Goal: Task Accomplishment & Management: Use online tool/utility

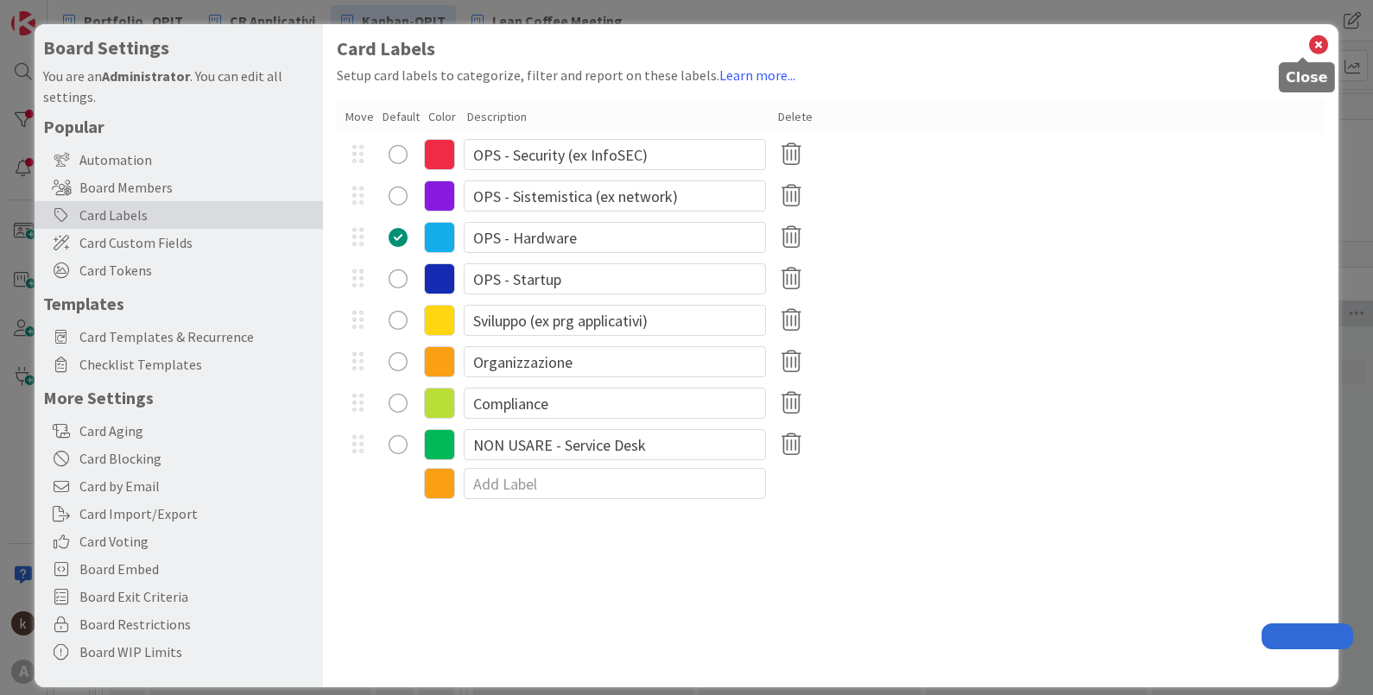
drag, startPoint x: 0, startPoint y: 0, endPoint x: 1196, endPoint y: 120, distance: 1202.2
click at [1308, 38] on icon at bounding box center [1319, 45] width 22 height 24
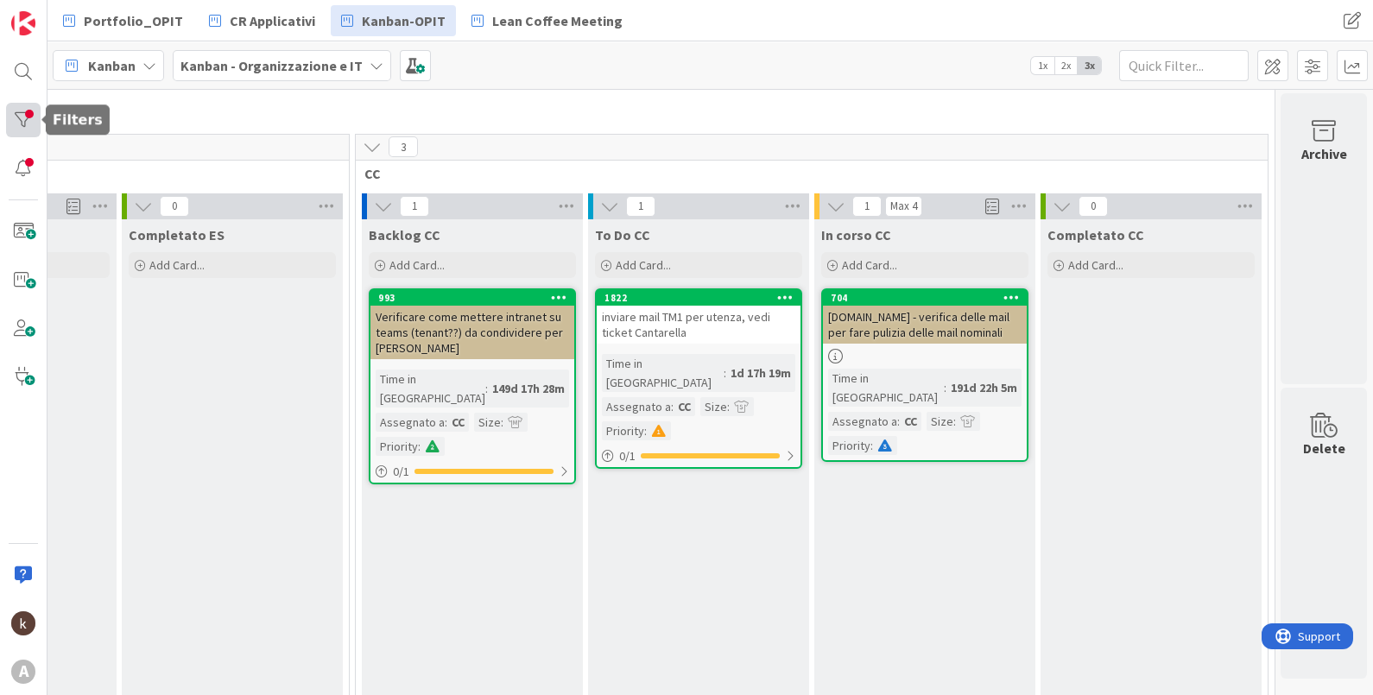
click at [31, 125] on div at bounding box center [23, 120] width 35 height 35
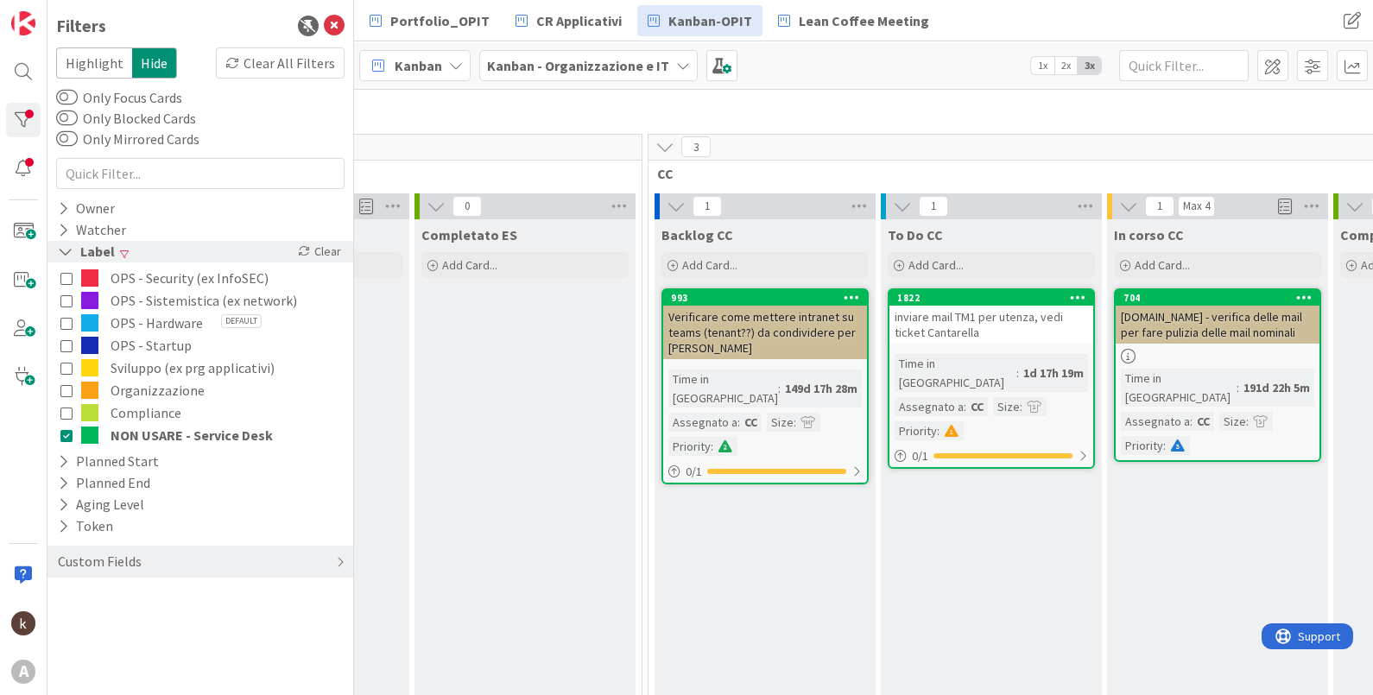
click at [318, 250] on div "Clear" at bounding box center [320, 252] width 50 height 22
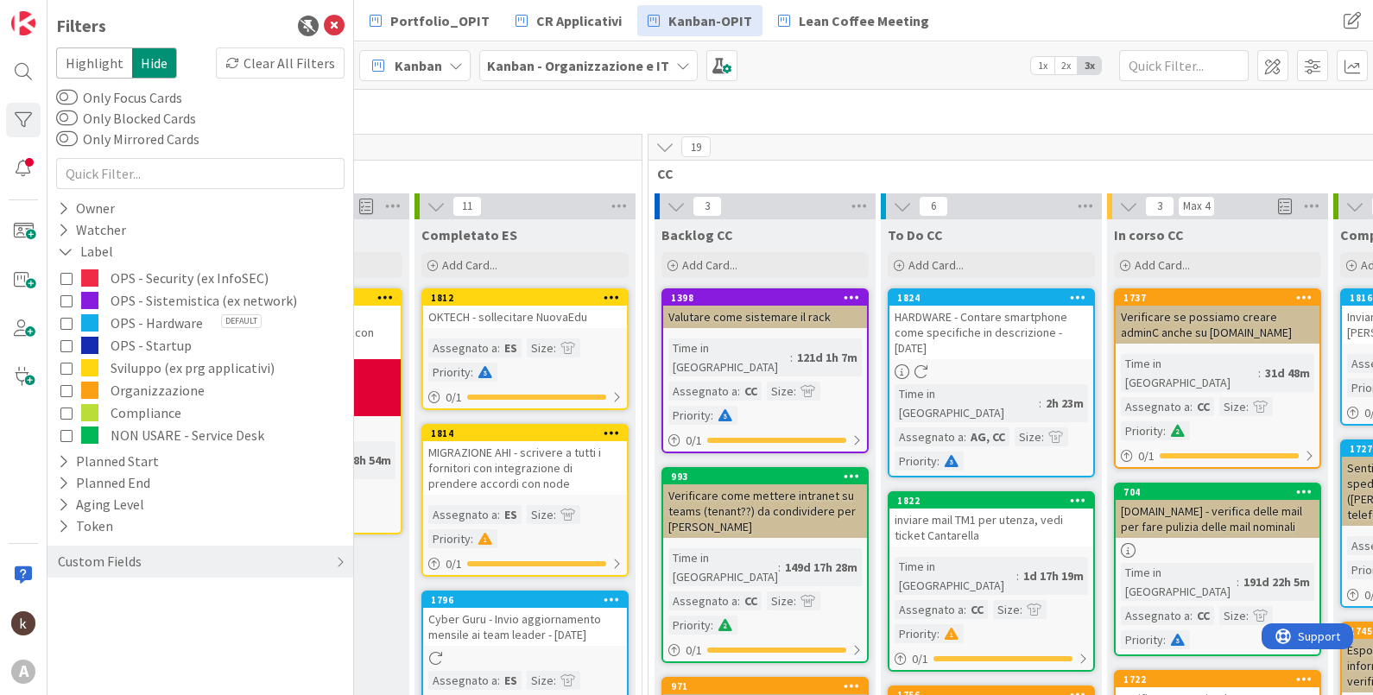
click at [556, 102] on li "una nuova attività che deve essere realizzata nel breve periodo deve essere ins…" at bounding box center [12, 100] width 3095 height 14
click at [668, 143] on icon at bounding box center [665, 146] width 19 height 19
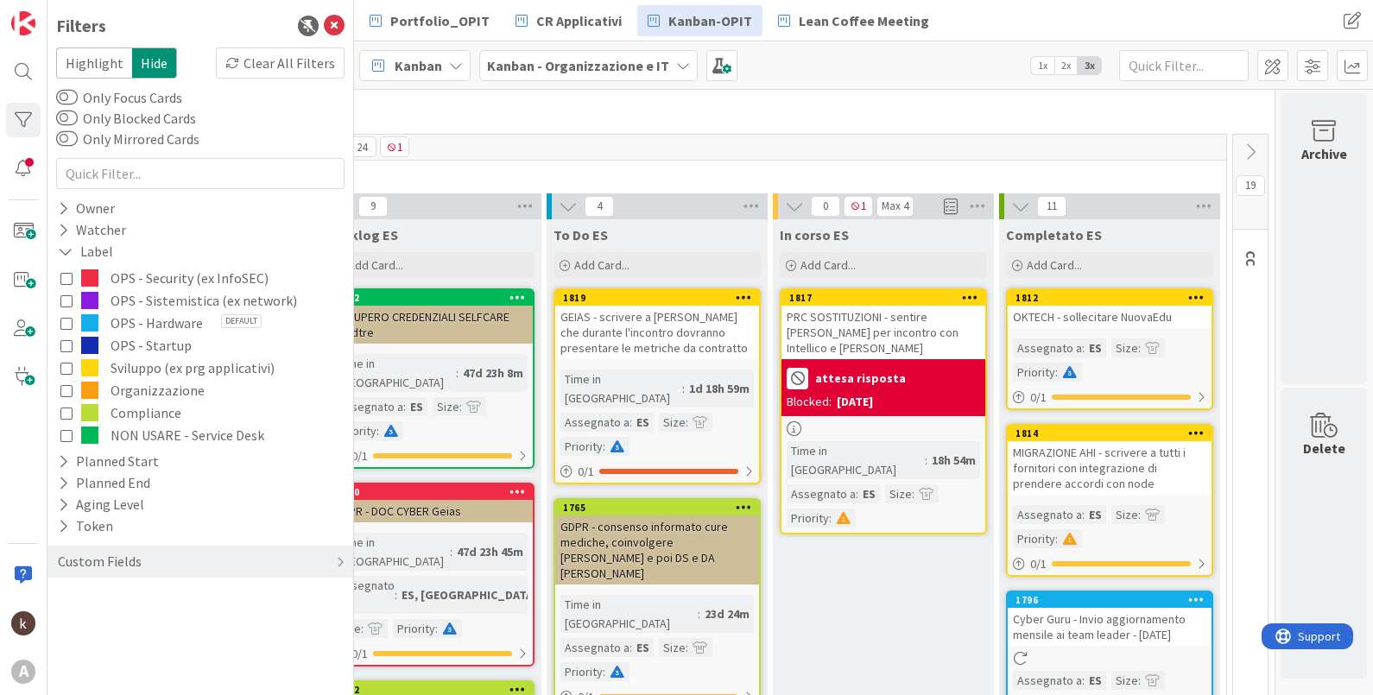
scroll to position [107, 1393]
click at [21, 115] on div at bounding box center [23, 120] width 35 height 35
click at [821, 247] on div "In corso ES Add Card..." at bounding box center [883, 250] width 221 height 62
click at [648, 252] on div "Add Card..." at bounding box center [657, 265] width 207 height 26
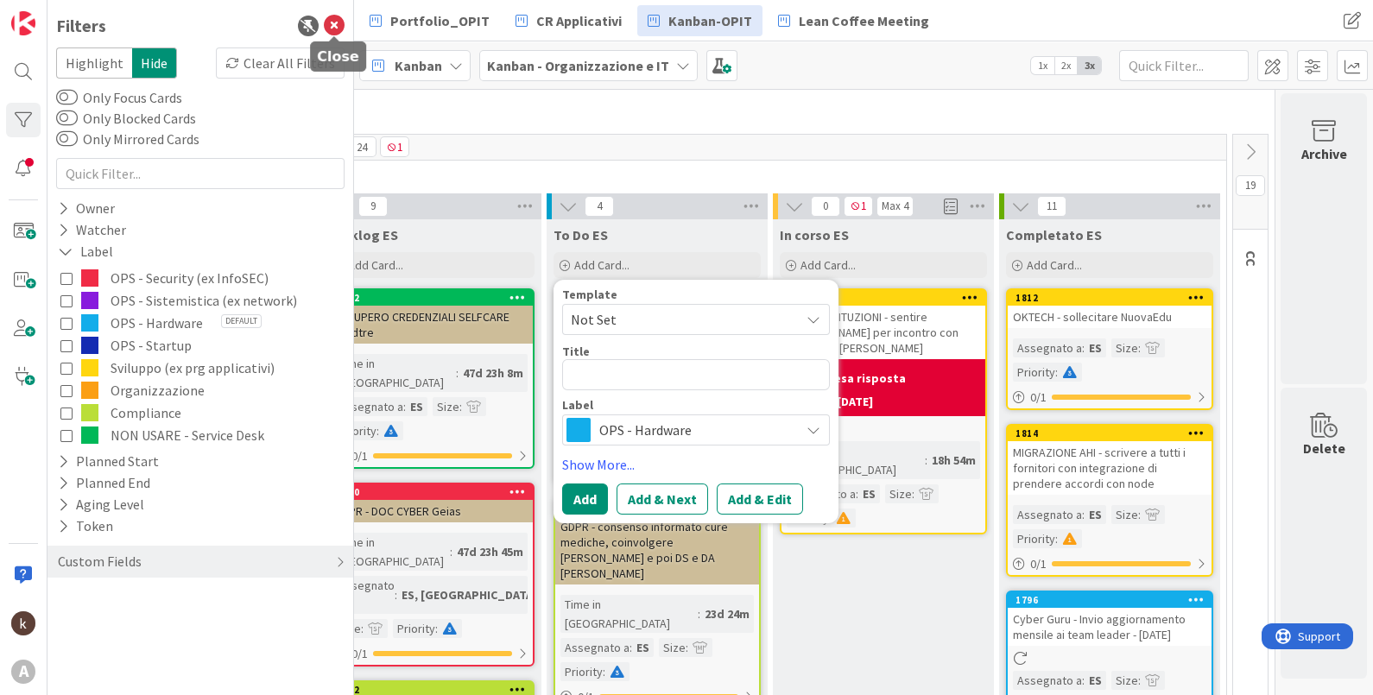
click at [331, 22] on icon at bounding box center [334, 26] width 21 height 21
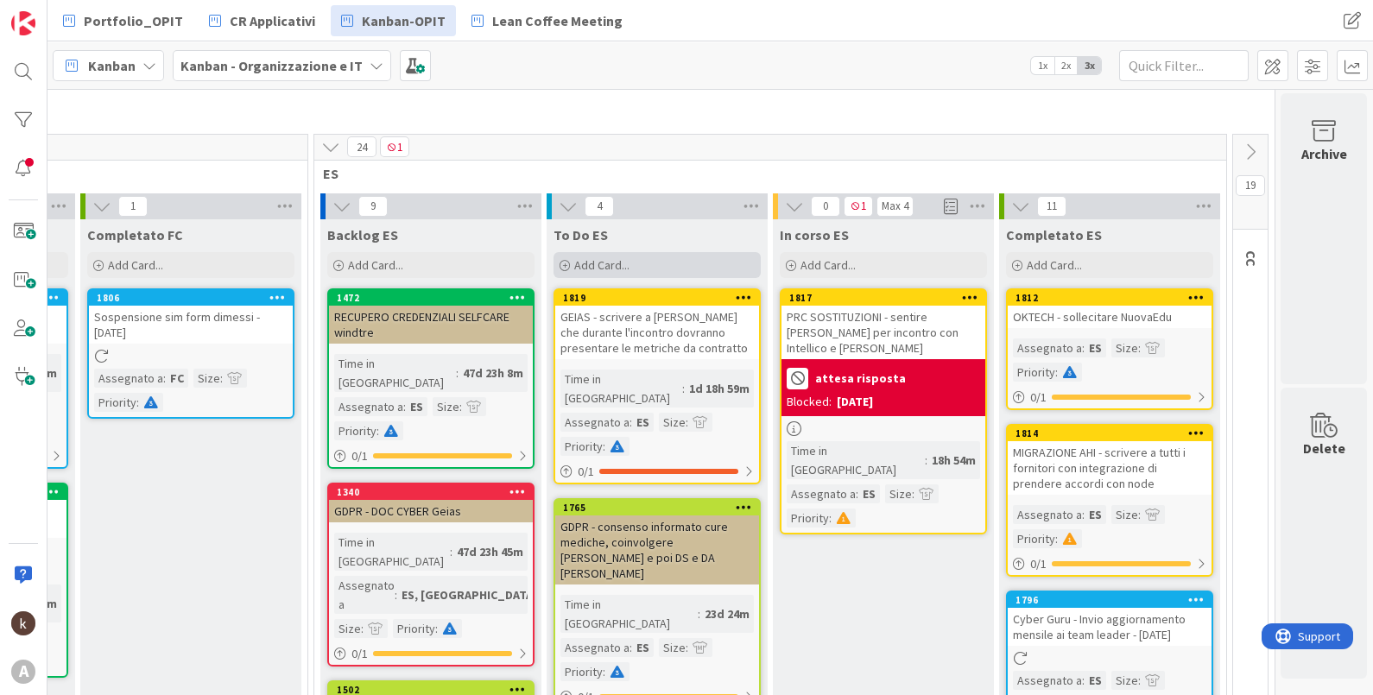
click at [560, 264] on icon at bounding box center [565, 266] width 10 height 10
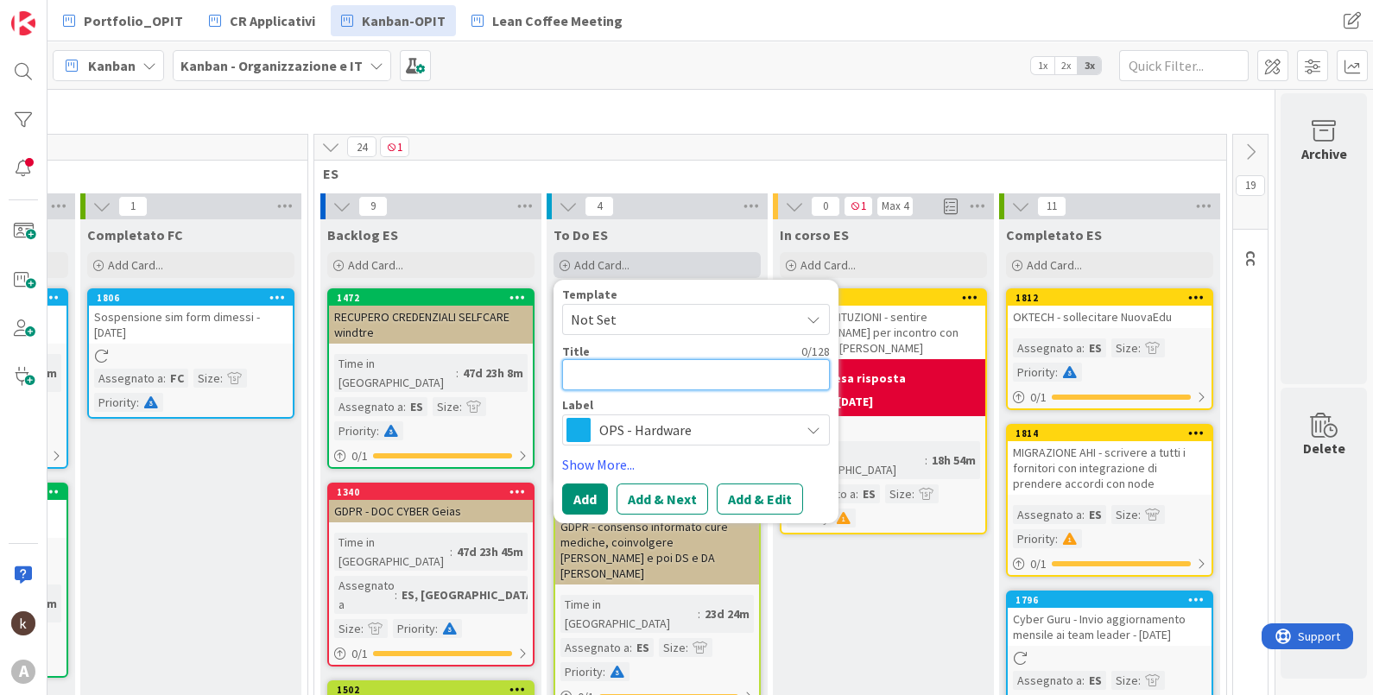
type textarea "x"
type textarea "P"
type textarea "x"
type textarea "C"
type textarea "x"
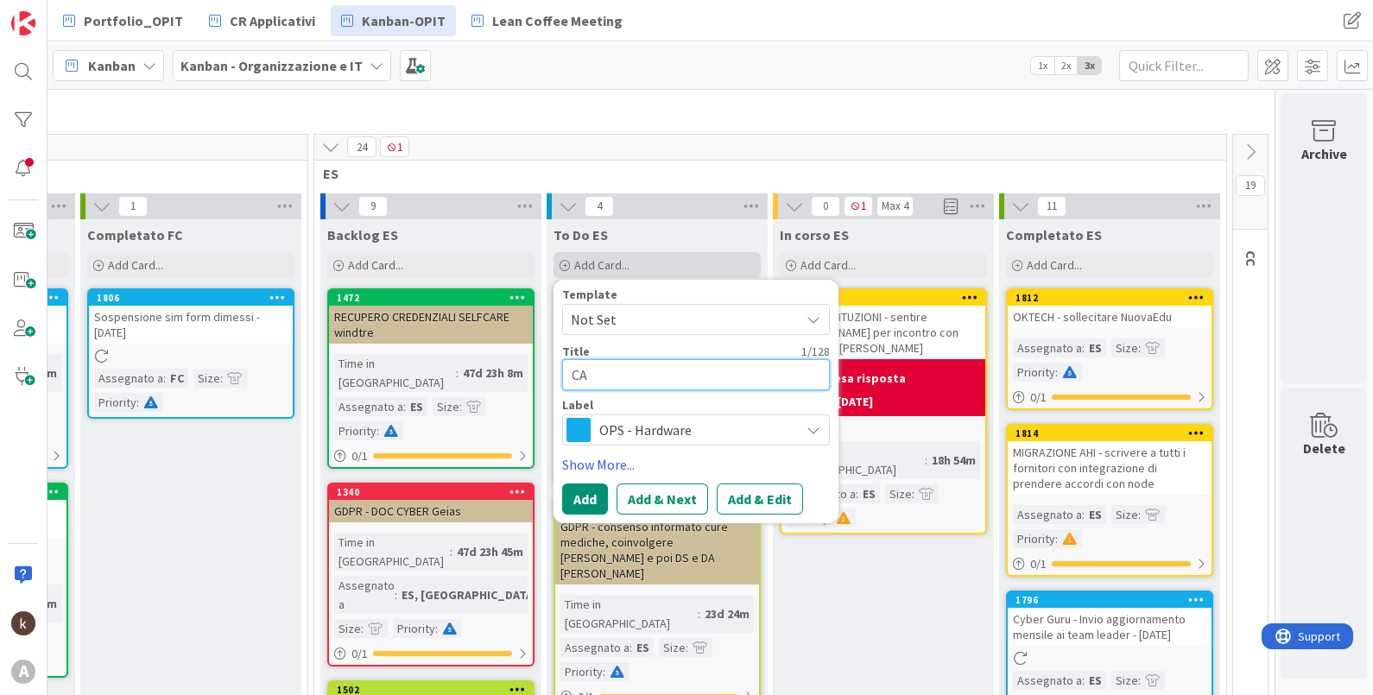
type textarea "CAP"
type textarea "x"
type textarea "CAPA"
type textarea "x"
type textarea "CAPACI"
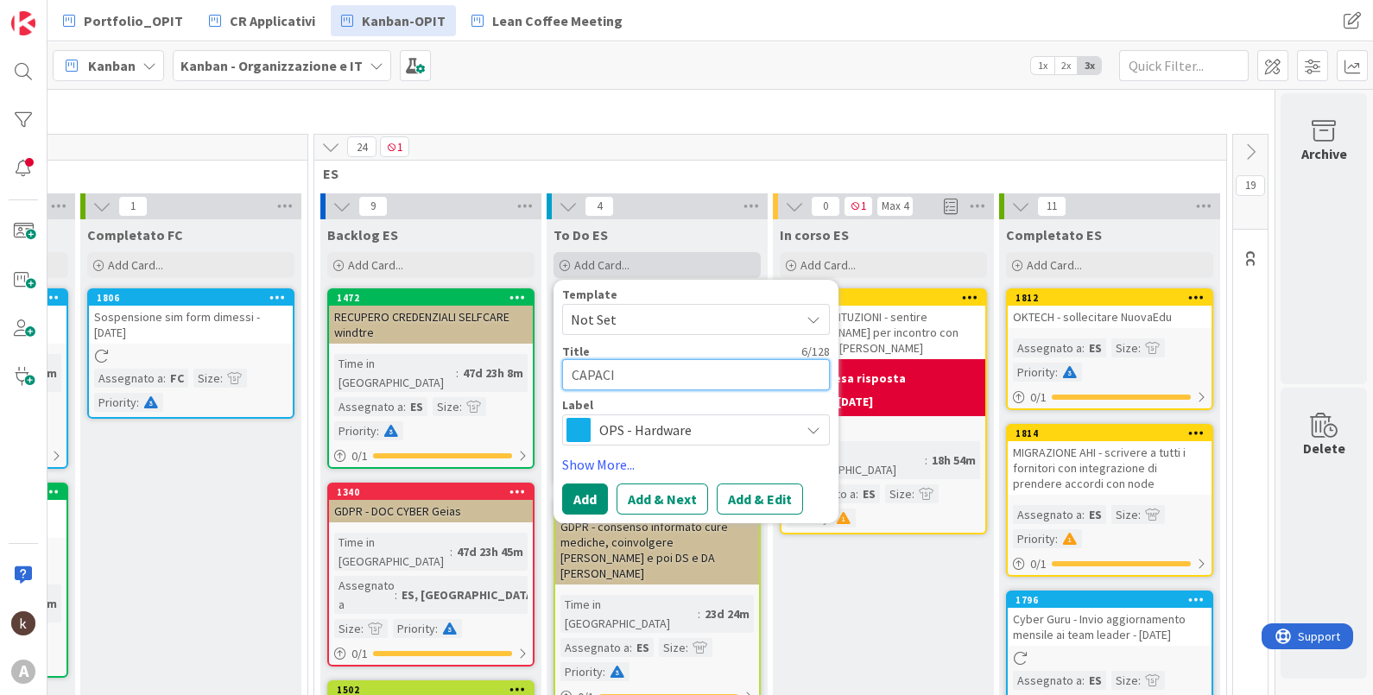
type textarea "x"
type textarea "CAPACIT"
type textarea "x"
type textarea "CAPACITY"
type textarea "x"
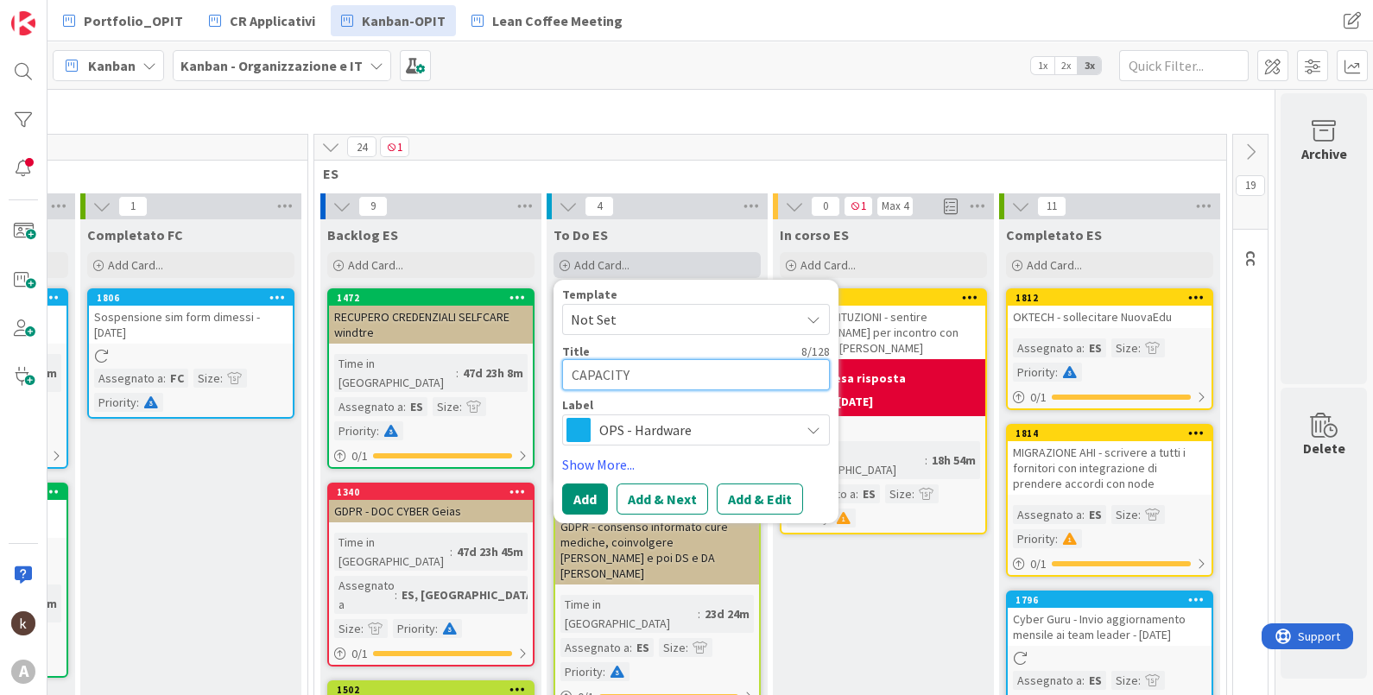
type textarea "CAPACITY"
type textarea "x"
type textarea "CAPACITY P"
type textarea "x"
type textarea "CAPACITY PL"
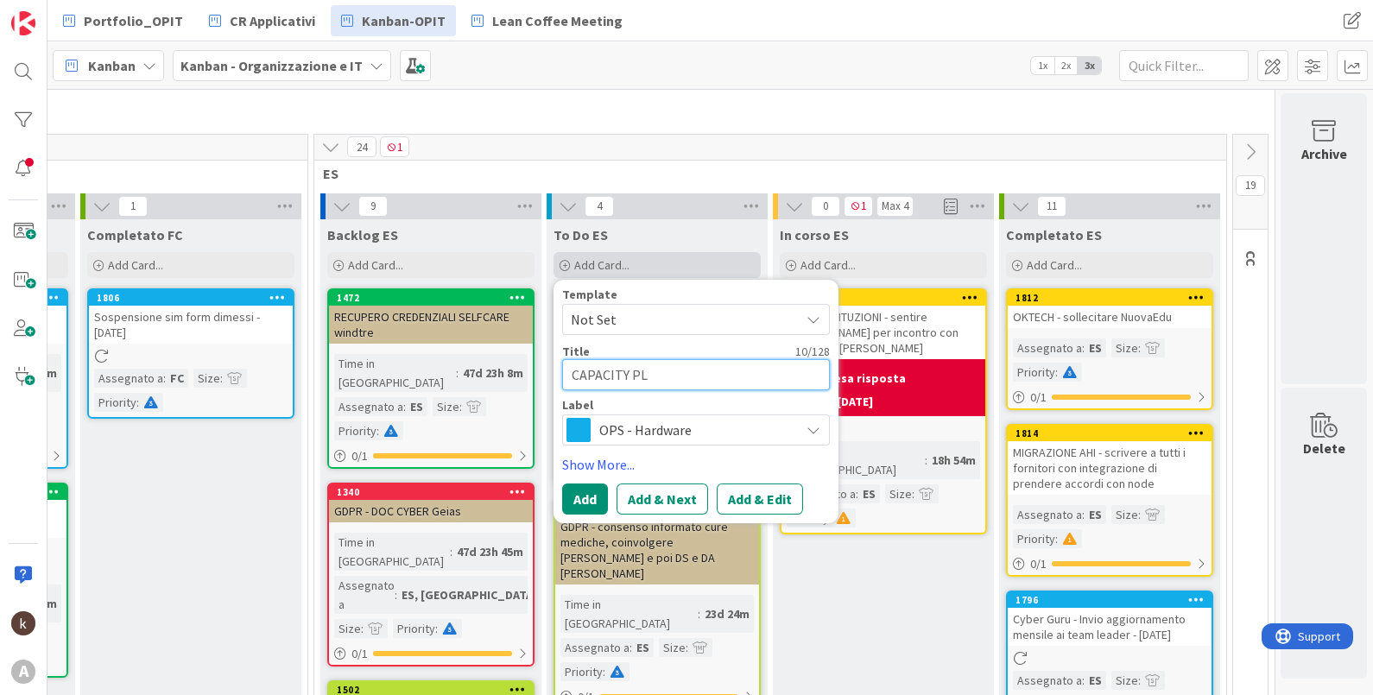
type textarea "x"
type textarea "CAPACITY PLA"
type textarea "x"
type textarea "CAPACITY PLAN"
type textarea "x"
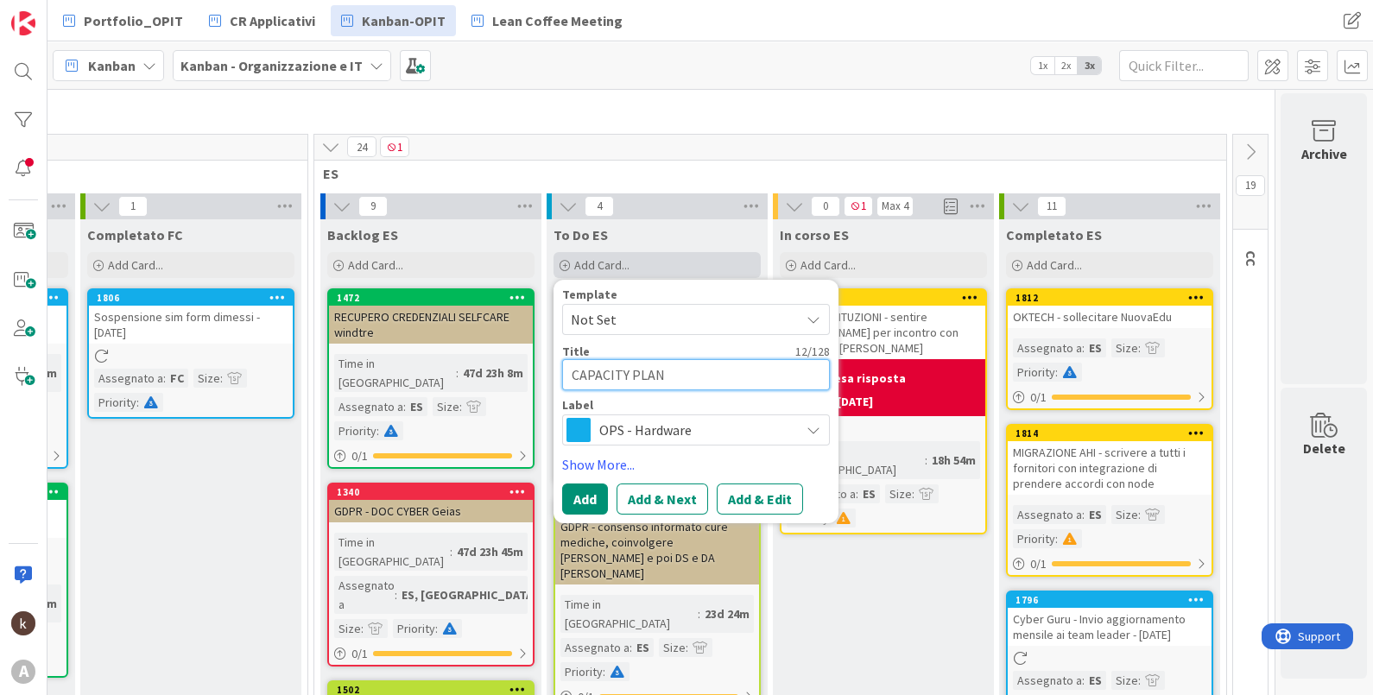
type textarea "CAPACITY PLANN"
type textarea "x"
type textarea "CAPACITY PLANNI"
type textarea "x"
type textarea "CAPACITY PLANNIN"
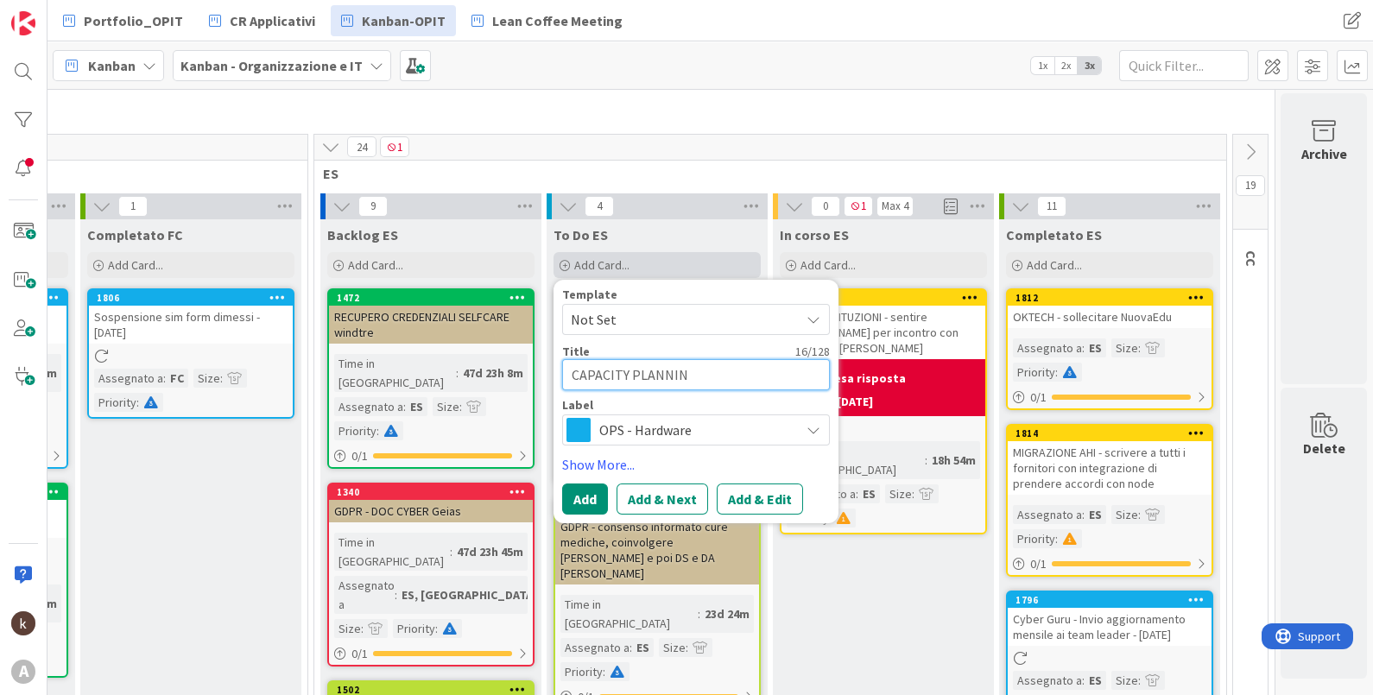
type textarea "x"
type textarea "CAPACITY PLANNING"
type textarea "x"
type textarea "CAPACITY PLANNING"
type textarea "x"
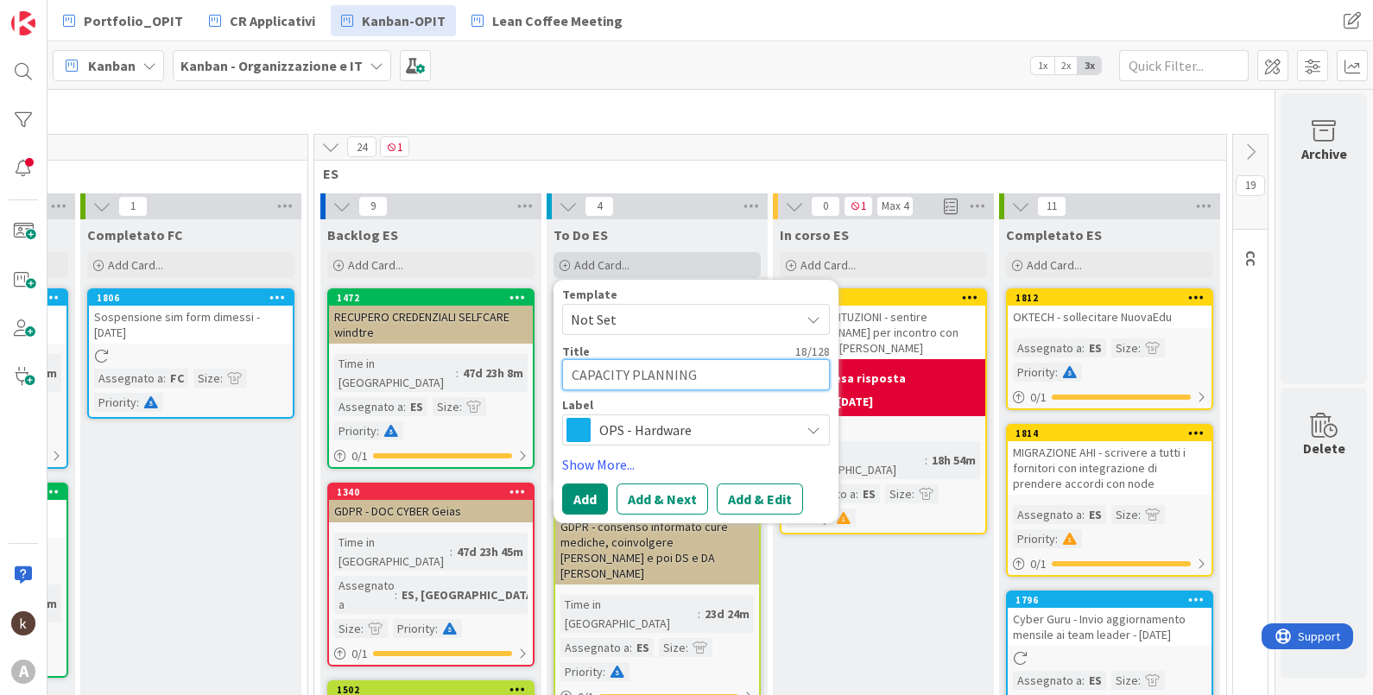
type textarea "CAPACITY PLANNING -"
type textarea "x"
type textarea "CAPACITY PLANNING -"
type textarea "x"
type textarea "CAPACITY PLANNING - i"
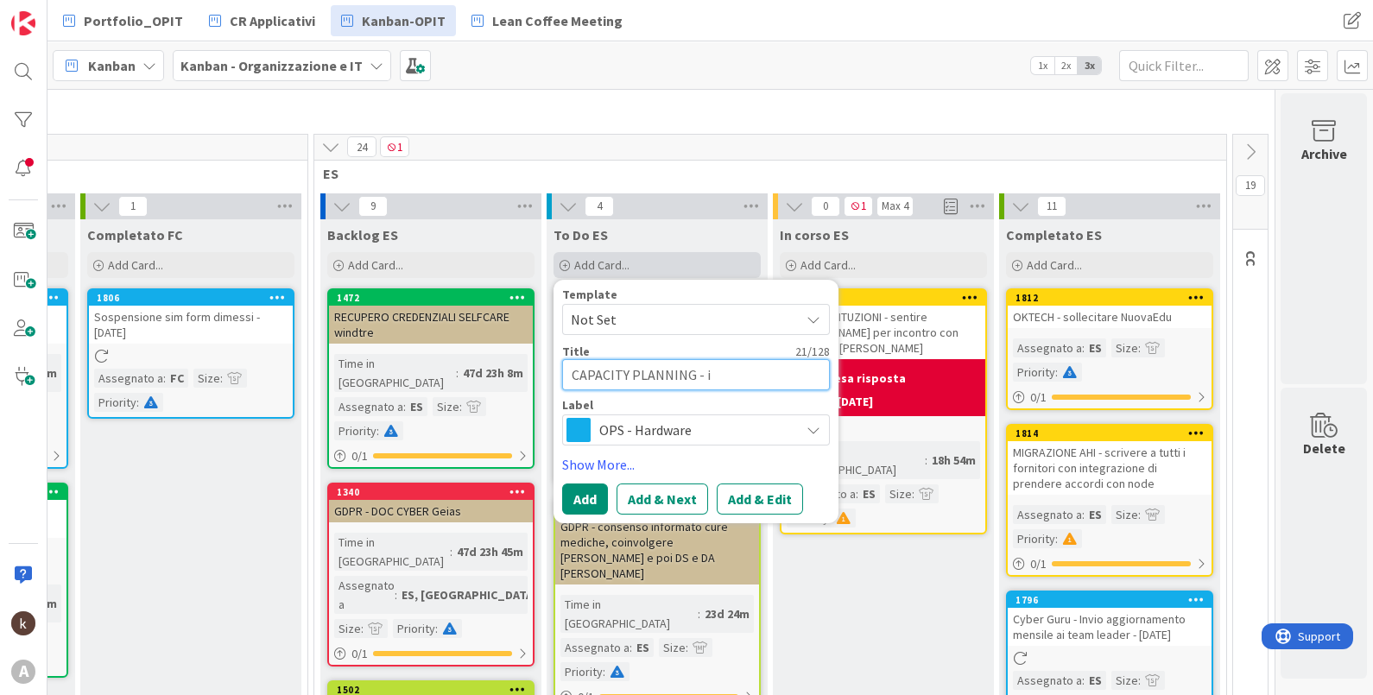
type textarea "x"
type textarea "CAPACITY PLANNING - in"
type textarea "x"
type textarea "CAPACITY PLANNING - ins"
type textarea "x"
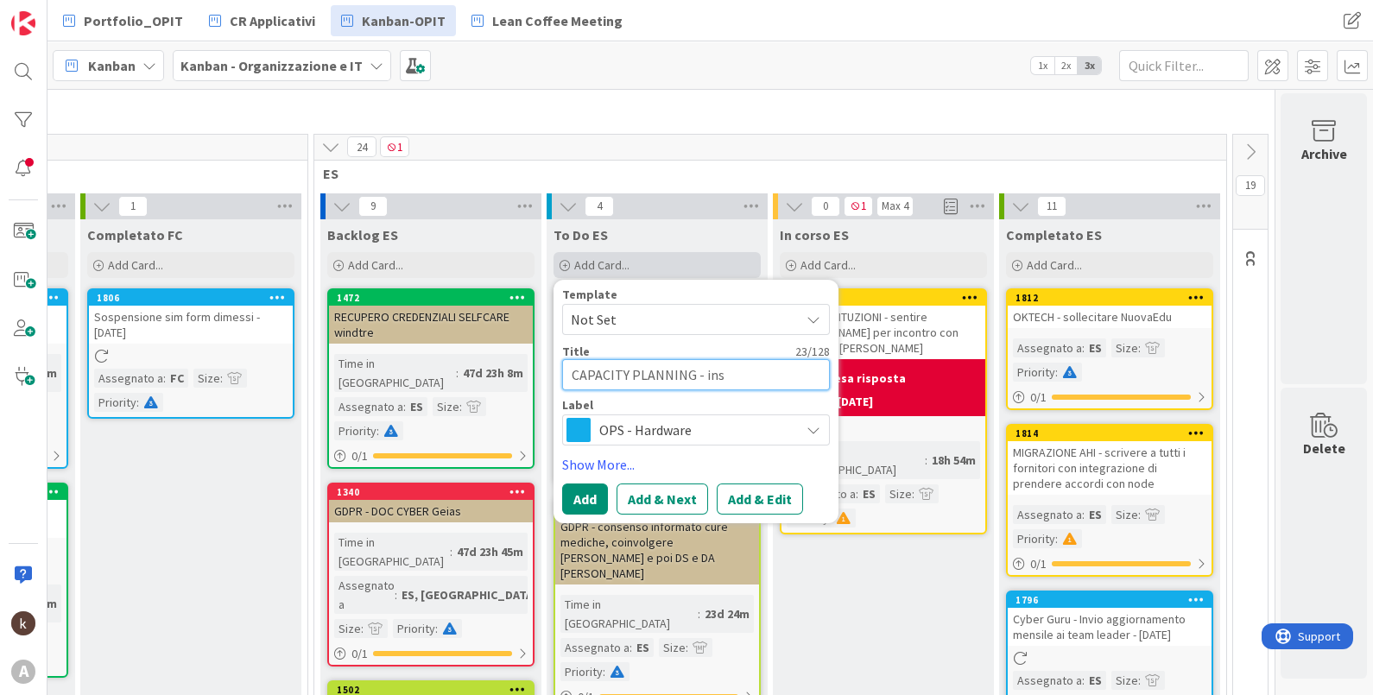
type textarea "CAPACITY PLANNING - inse"
type textarea "x"
type textarea "CAPACITY PLANNING - ins"
type textarea "x"
type textarea "CAPACITY PLANNING - in"
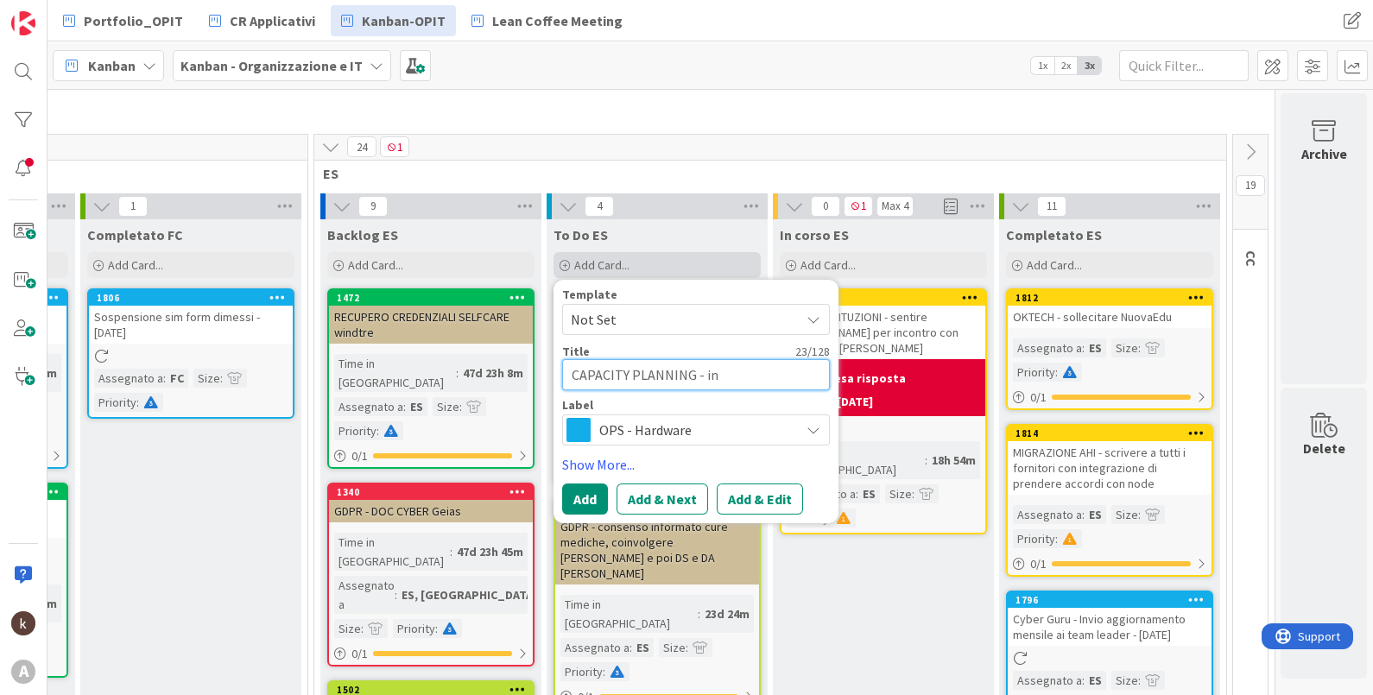
type textarea "x"
type textarea "CAPACITY PLANNING - i"
type textarea "x"
type textarea "CAPACITY PLANNING -"
type textarea "x"
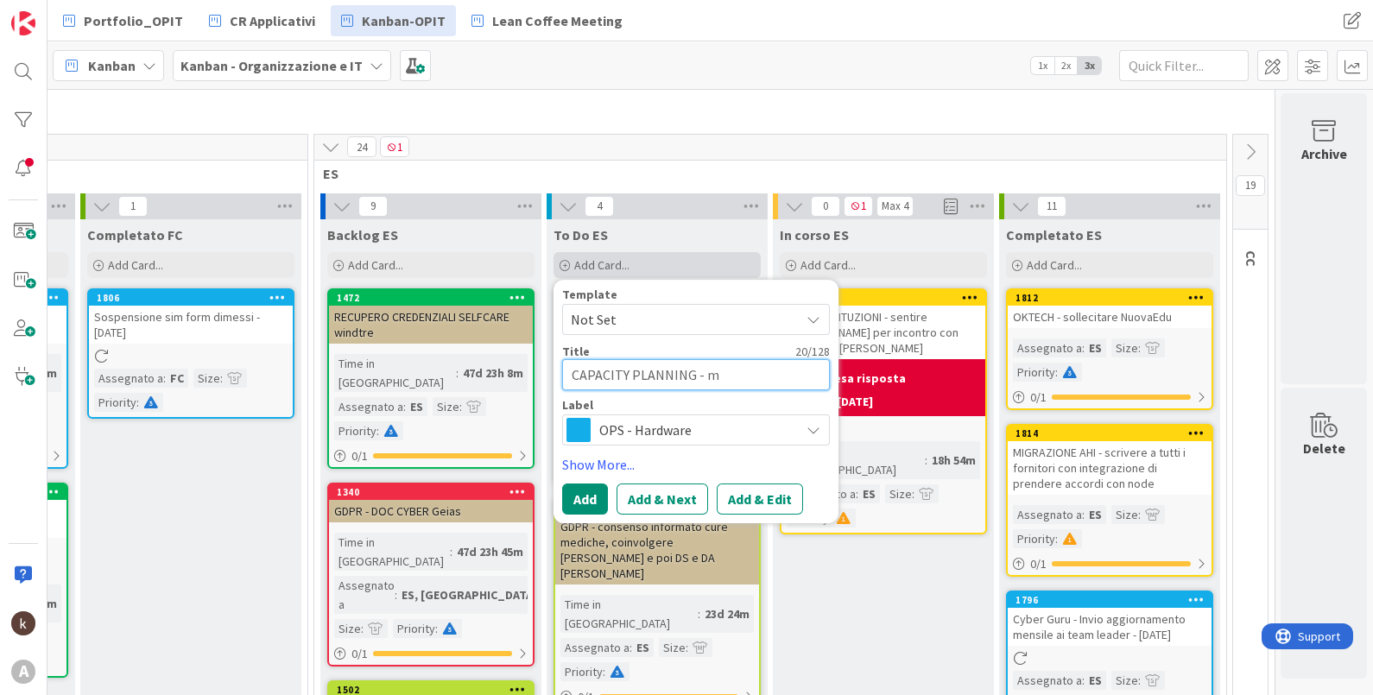
type textarea "CAPACITY PLANNING - mo"
type textarea "x"
type textarea "CAPACITY PLANNING - modi"
type textarea "x"
type textarea "CAPACITY PLANNING - modifi"
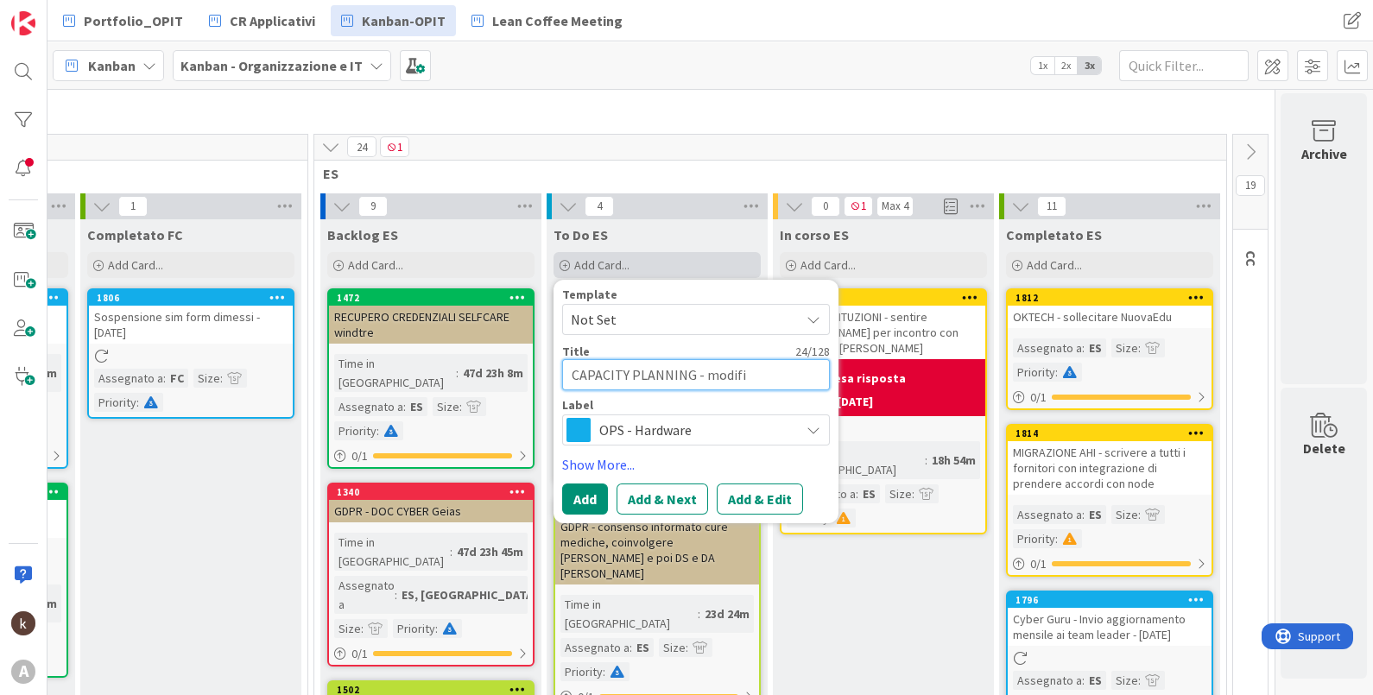
type textarea "x"
type textarea "CAPACITY PLANNING - modific"
type textarea "x"
type textarea "CAPACITY PLANNING - modifica"
type textarea "x"
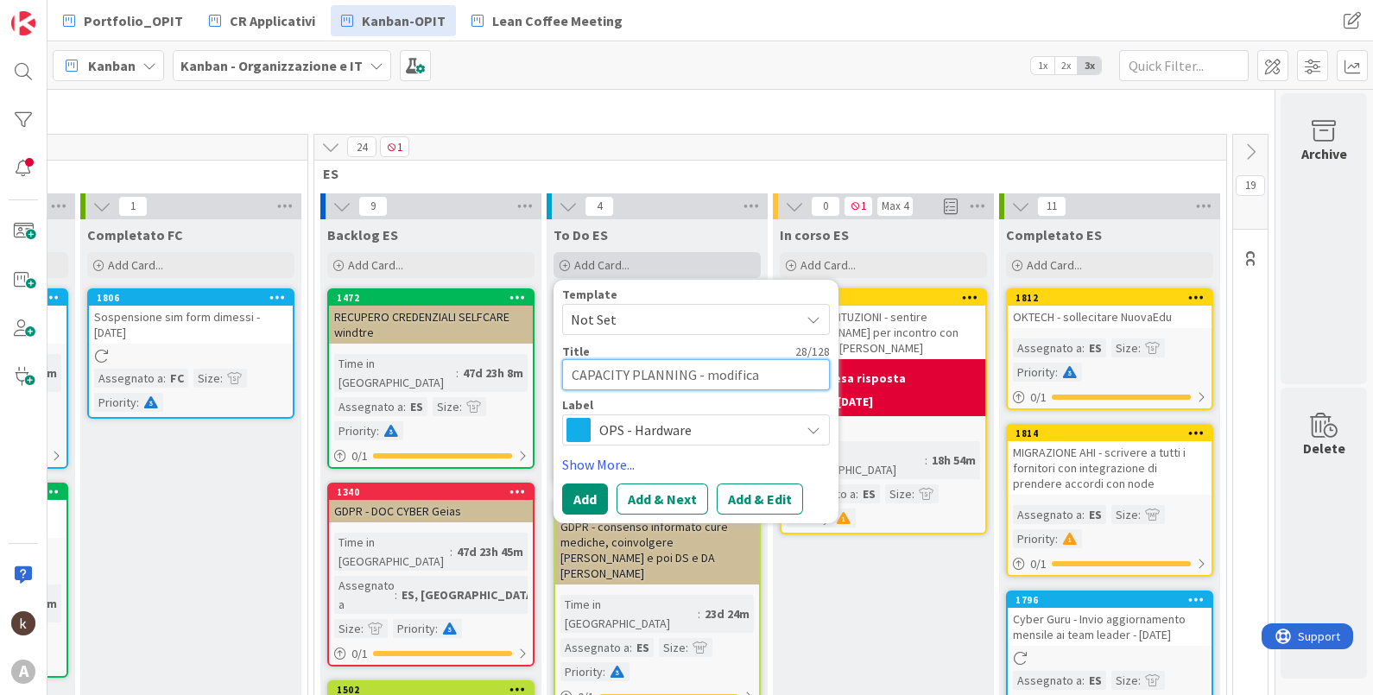
type textarea "CAPACITY PLANNING - modificar"
type textarea "x"
type textarea "CAPACITY PLANNING - modificare"
type textarea "x"
type textarea "CAPACITY PLANNING - modificare l"
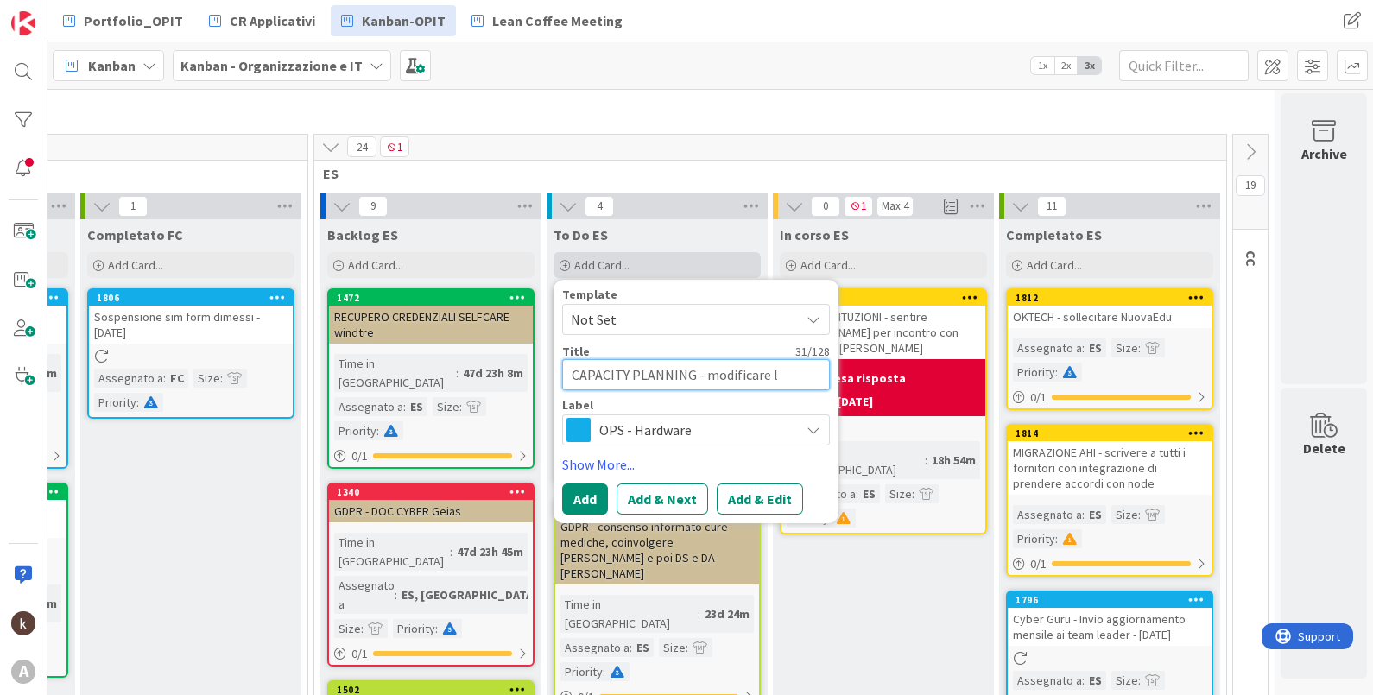
type textarea "x"
type textarea "CAPACITY PLANNING - modificare le"
type textarea "x"
type textarea "CAPACITY PLANNING - modificare le fo"
type textarea "x"
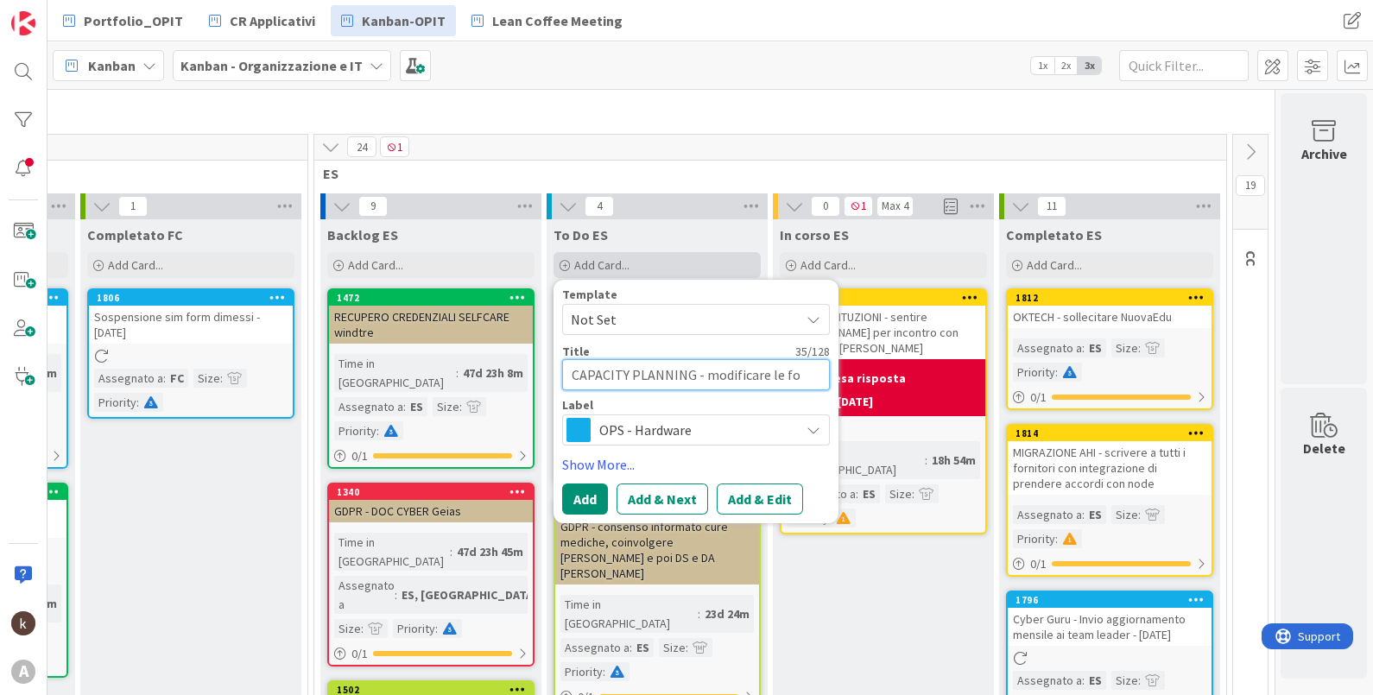
type textarea "CAPACITY PLANNING - modificare le for"
type textarea "x"
type textarea "CAPACITY PLANNING - modificare le form"
type textarea "x"
type textarea "CAPACITY PLANNING - modificare le formu"
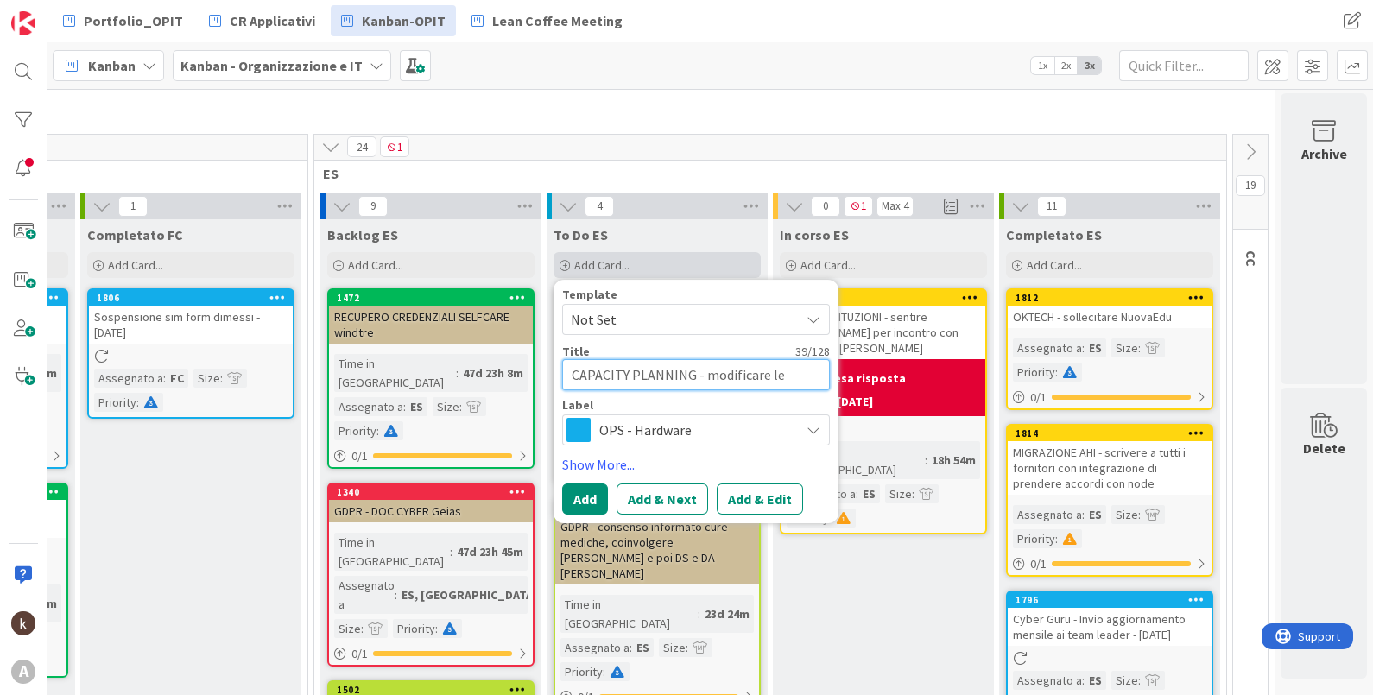
type textarea "x"
type textarea "CAPACITY PLANNING - modificare le formul"
type textarea "x"
type textarea "CAPACITY PLANNING - modificare le formule"
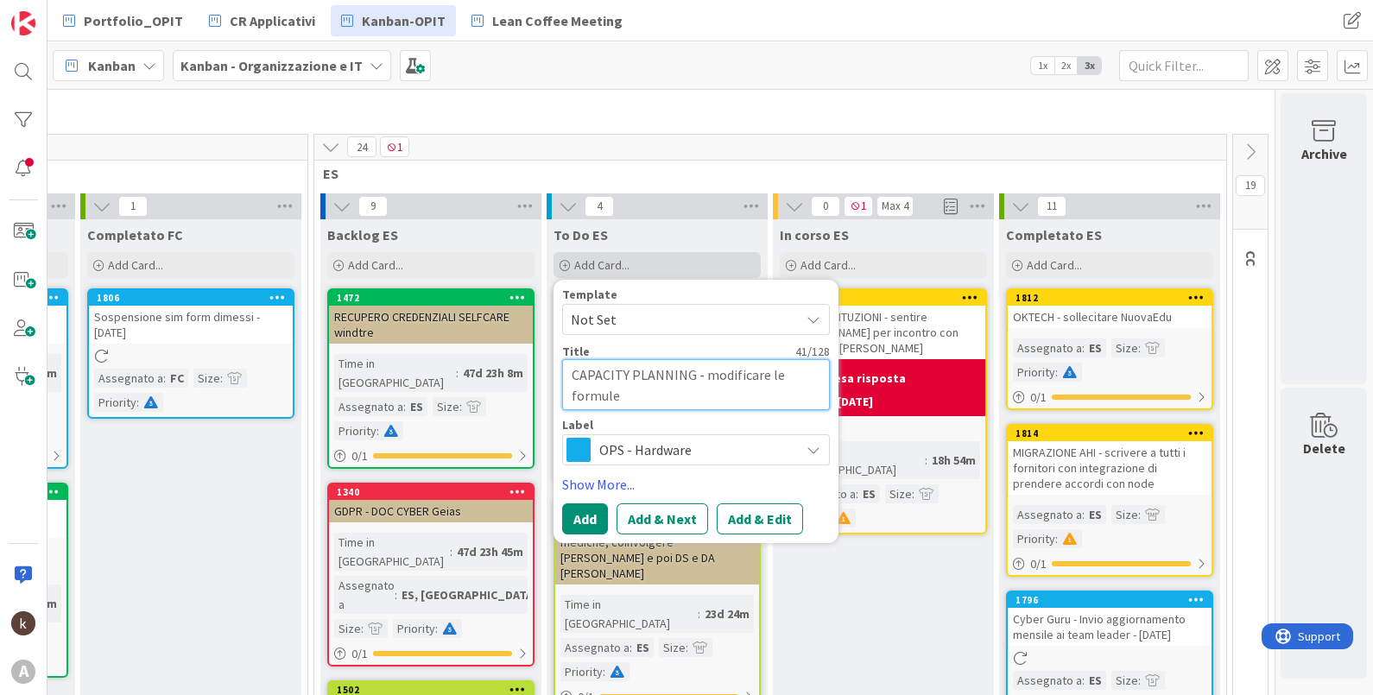
type textarea "x"
type textarea "CAPACITY PLANNING - modificare le formule"
type textarea "x"
type textarea "CAPACITY PLANNING - modificare le formule n"
type textarea "x"
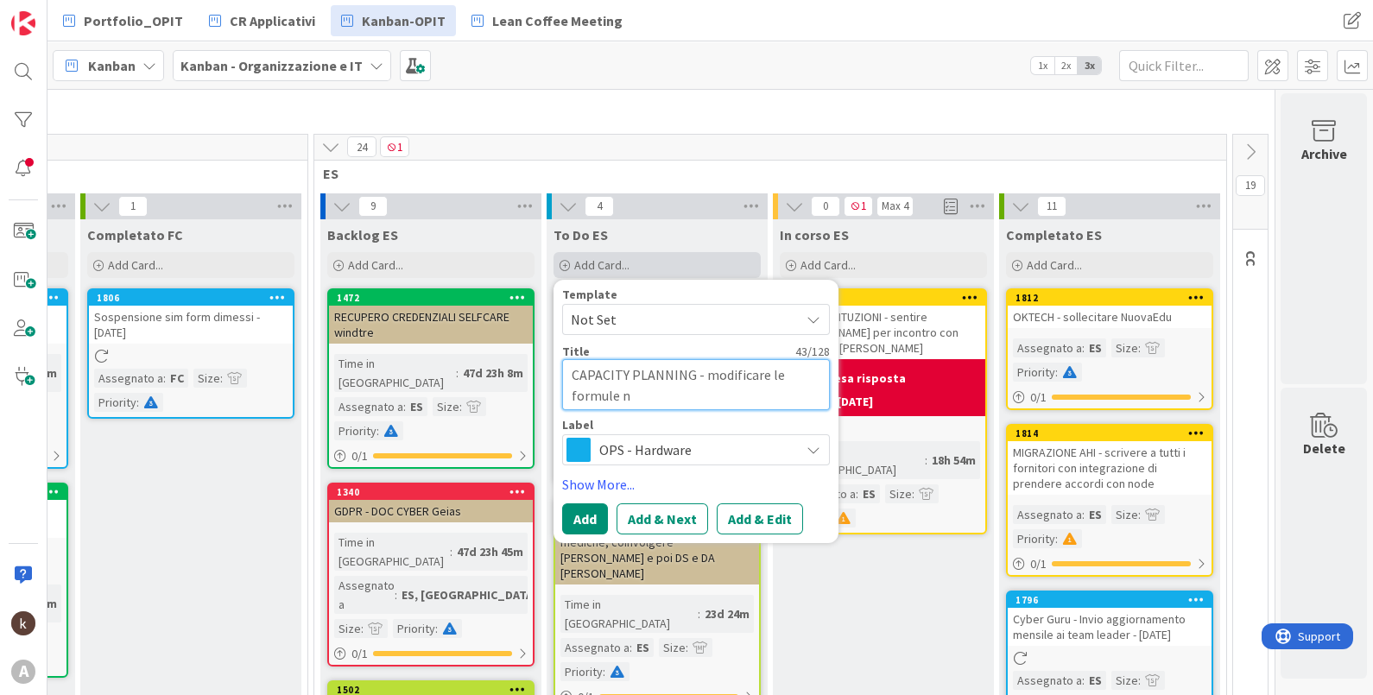
type textarea "CAPACITY PLANNING - modificare le formule ne"
type textarea "x"
type textarea "CAPACITY PLANNING - modificare le formule nel"
type textarea "x"
type textarea "CAPACITY PLANNING - modificare le formule nel"
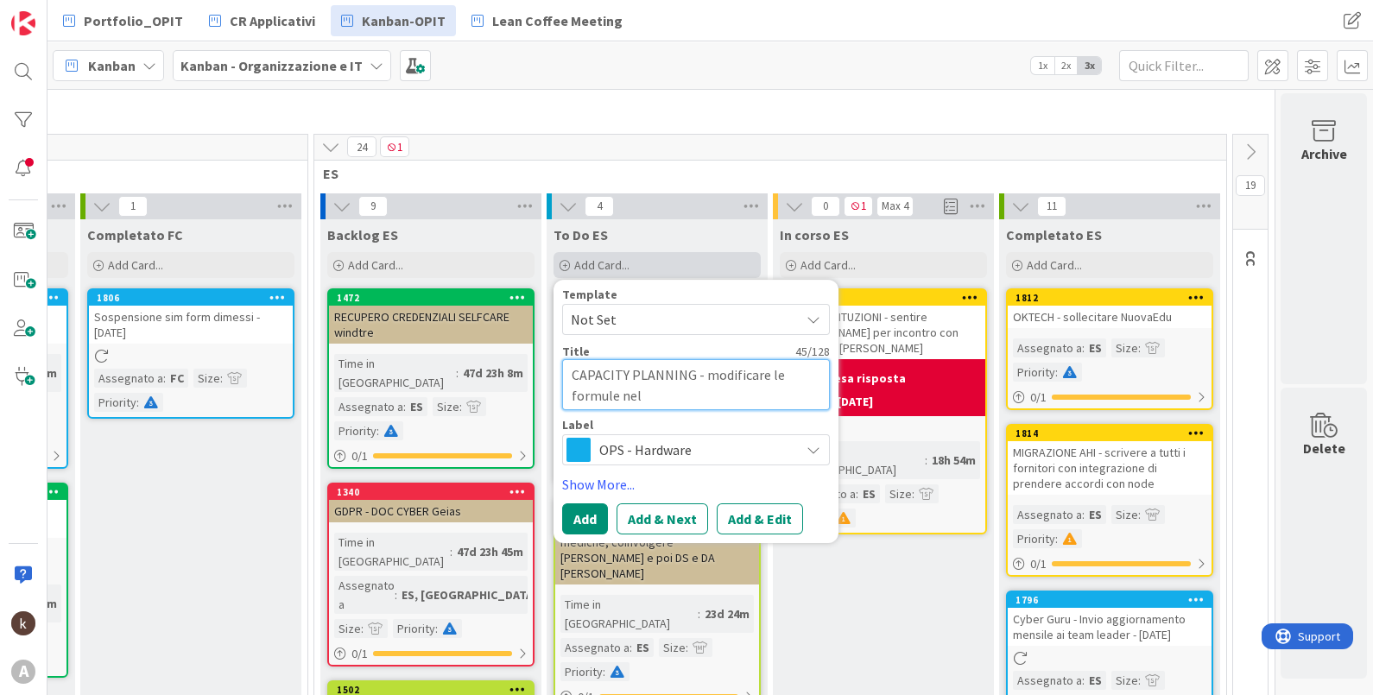
type textarea "x"
type textarea "CAPACITY PLANNING - modificare le formule nel fi"
type textarea "x"
type textarea "CAPACITY PLANNING - modificare le formule nel fil"
type textarea "x"
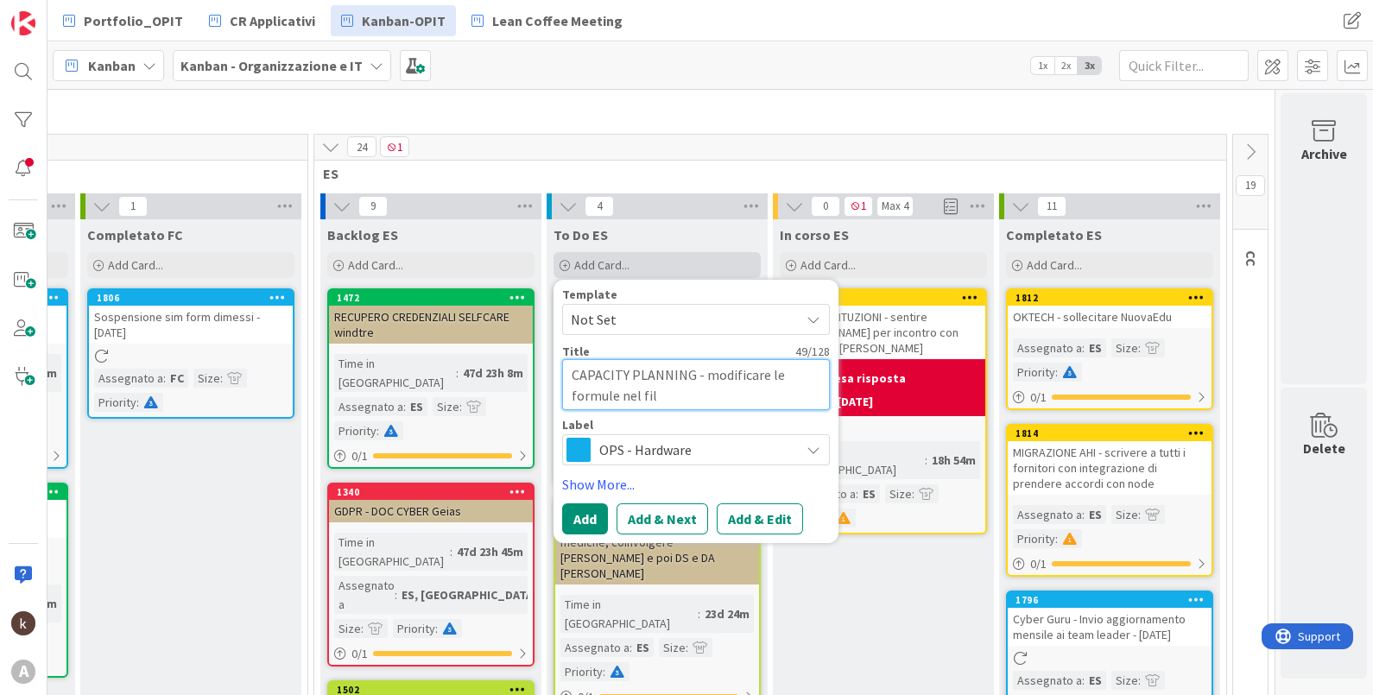
type textarea "CAPACITY PLANNING - modificare le formule nel file"
type textarea "x"
type textarea "CAPACITY PLANNING - modificare le formule nel file"
type textarea "x"
type textarea "CAPACITY PLANNING - modificare le formule nel file di"
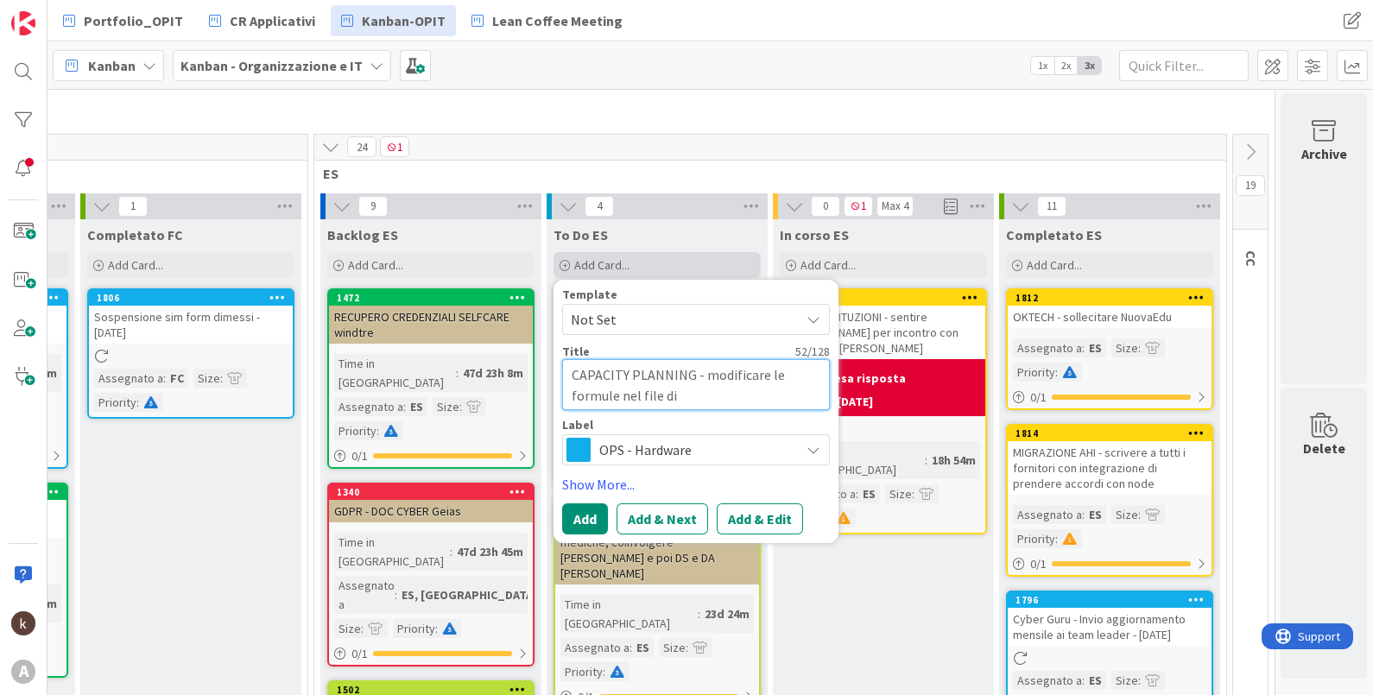
type textarea "x"
type textarea "CAPACITY PLANNING - modificare le formule nel file di c"
type textarea "x"
type textarea "CAPACITY PLANNING - modificare le formule nel file di ca"
type textarea "x"
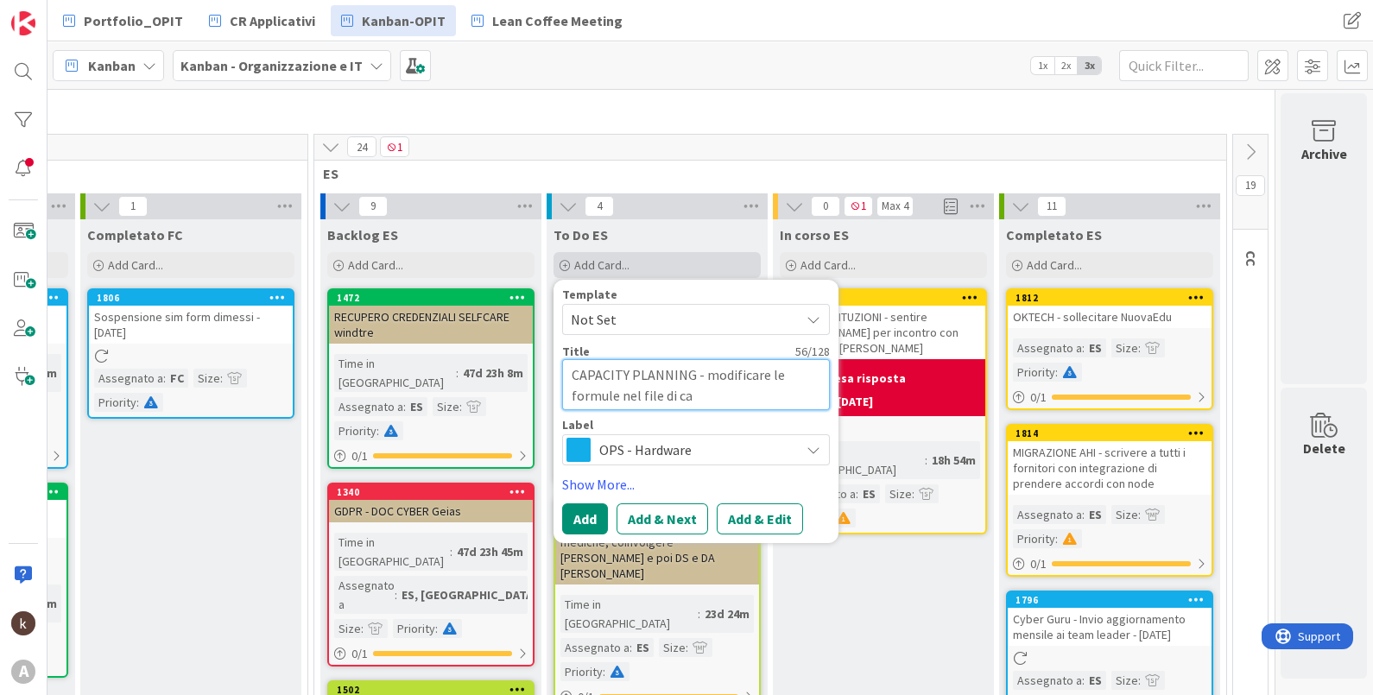
type textarea "CAPACITY PLANNING - modificare le formule nel file di cap"
type textarea "x"
type textarea "CAPACITY PLANNING - modificare le formule nel file di capa"
type textarea "x"
type textarea "CAPACITY PLANNING - modificare le formule nel file di capac"
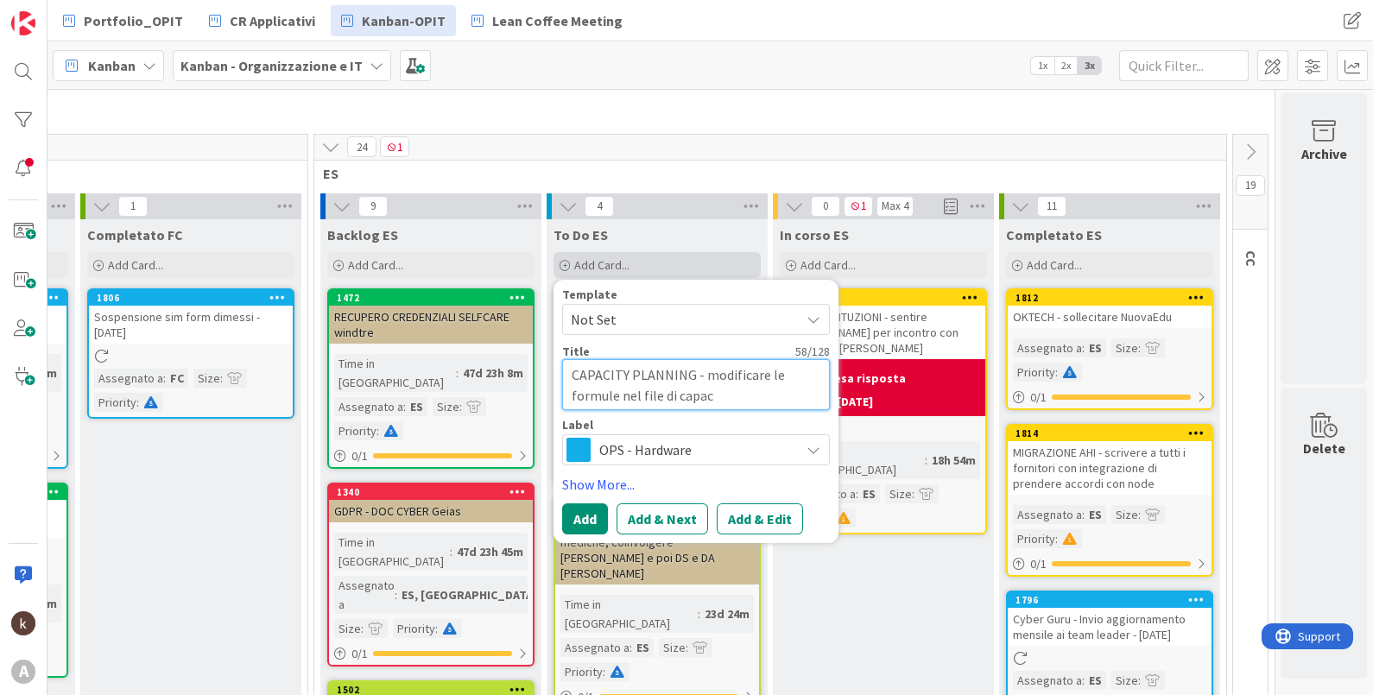
type textarea "x"
type textarea "CAPACITY PLANNING - modificare le formule nel file di capacu"
type textarea "x"
type textarea "CAPACITY PLANNING - modificare le formule nel file di capac"
type textarea "x"
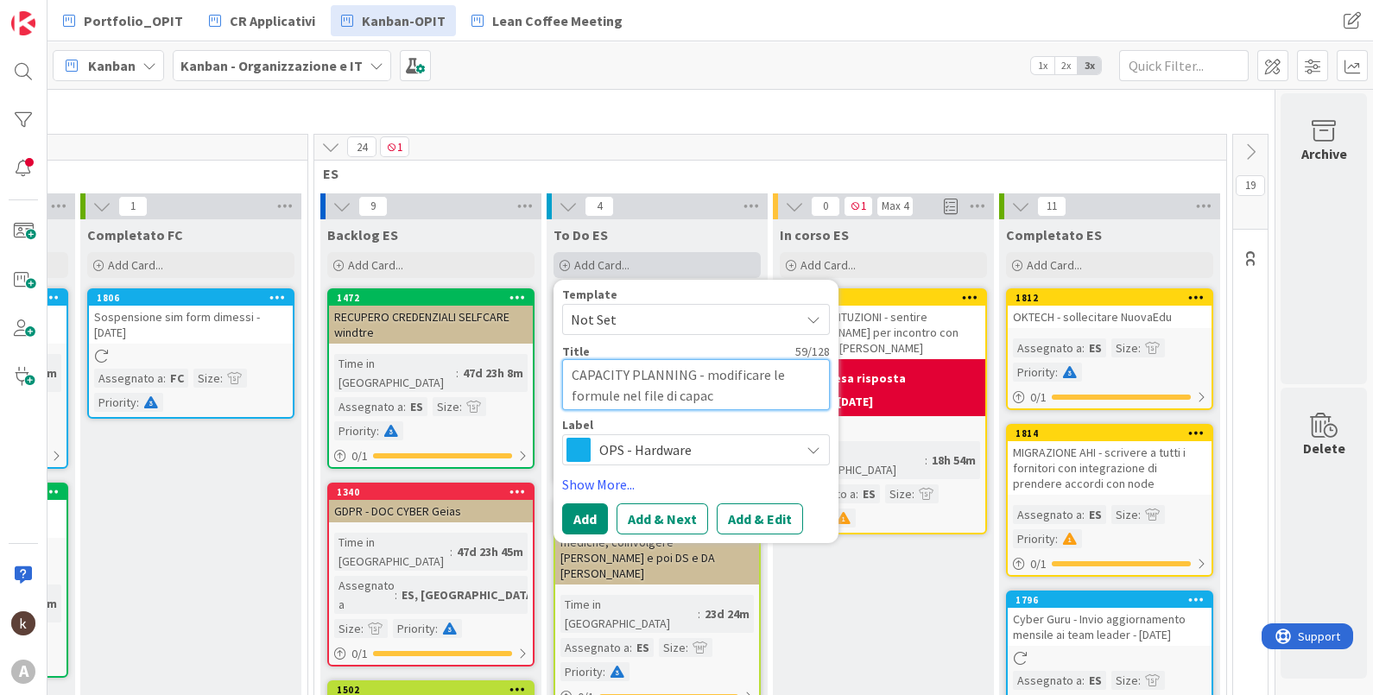
type textarea "CAPACITY PLANNING - modificare le formule nel file di capaci"
type textarea "x"
type textarea "CAPACITY PLANNING - modificare le formule nel file di capacity"
type textarea "x"
type textarea "CAPACITY PLANNING - modificare le formule nel file di capacity"
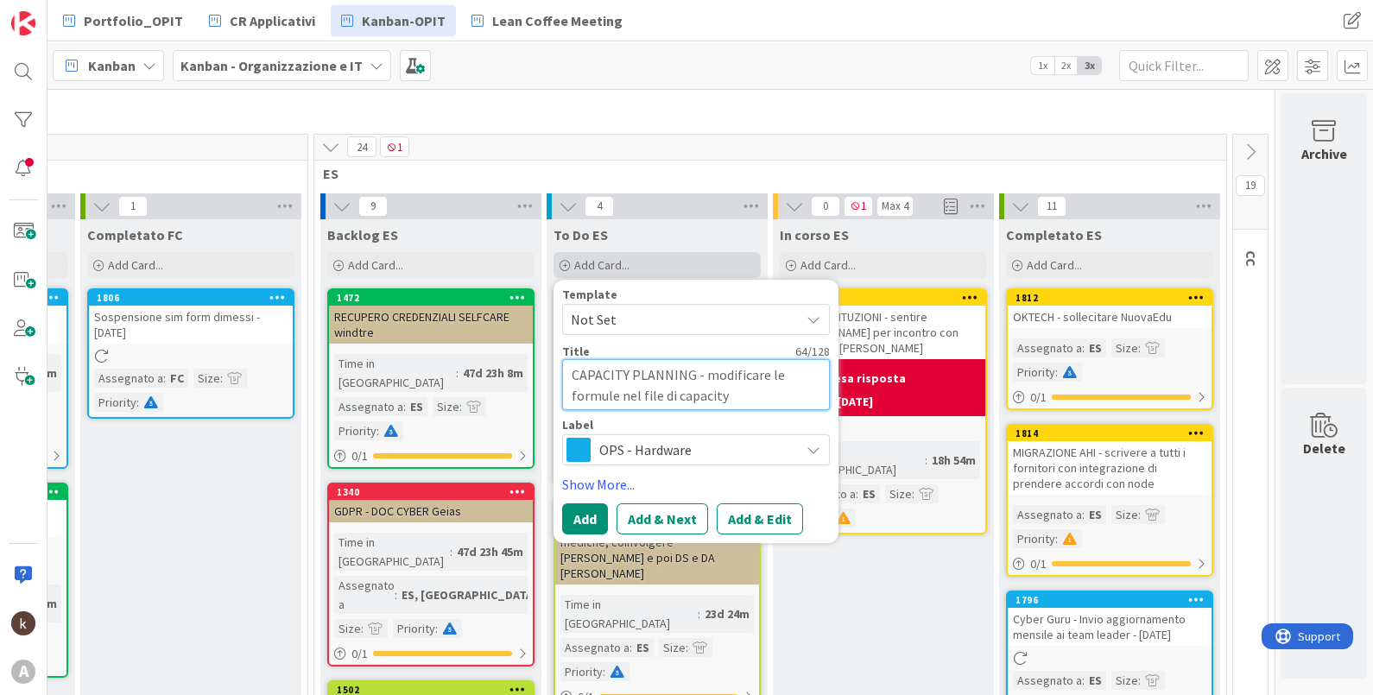
type textarea "x"
type textarea "CAPACITY PLANNING - modificare le formule nel file di capacity p"
type textarea "x"
type textarea "CAPACITY PLANNING - modificare le formule nel file di capacity pl"
type textarea "x"
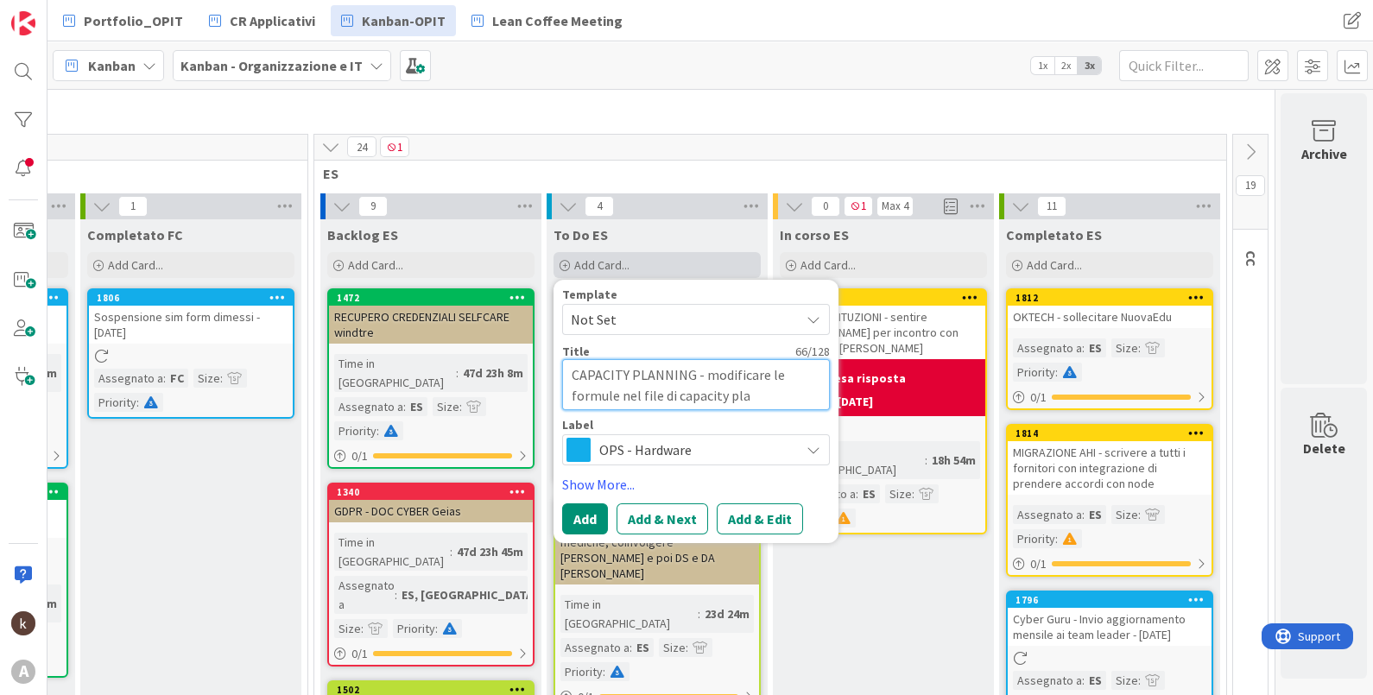
type textarea "CAPACITY PLANNING - modificare le formule nel file di capacity plan"
type textarea "x"
type textarea "CAPACITY PLANNING - modificare le formule nel file di capacity plann"
type textarea "x"
type textarea "CAPACITY PLANNING - modificare le formule nel file di capacity planni"
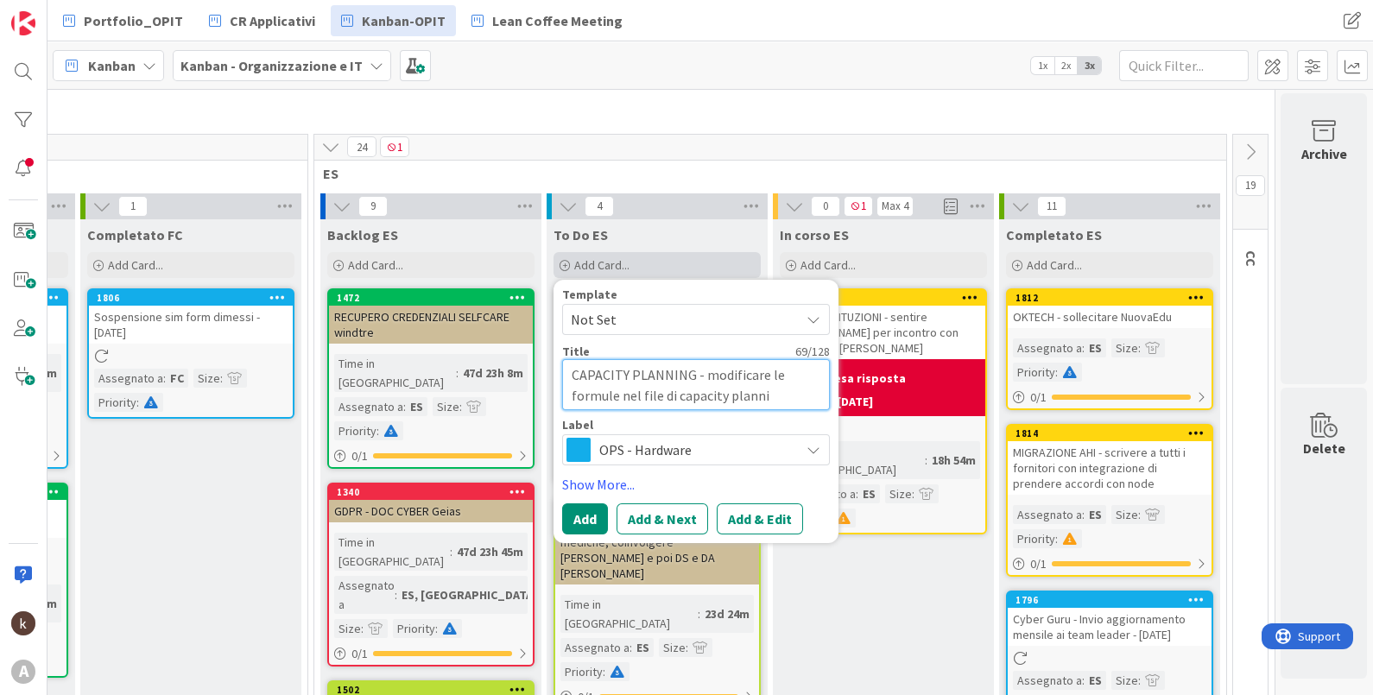
type textarea "x"
type textarea "CAPACITY PLANNING - modificare le formule nel file di capacity plannin"
type textarea "x"
type textarea "CAPACITY PLANNING - modificare le formule nel file di capacity planning"
type textarea "x"
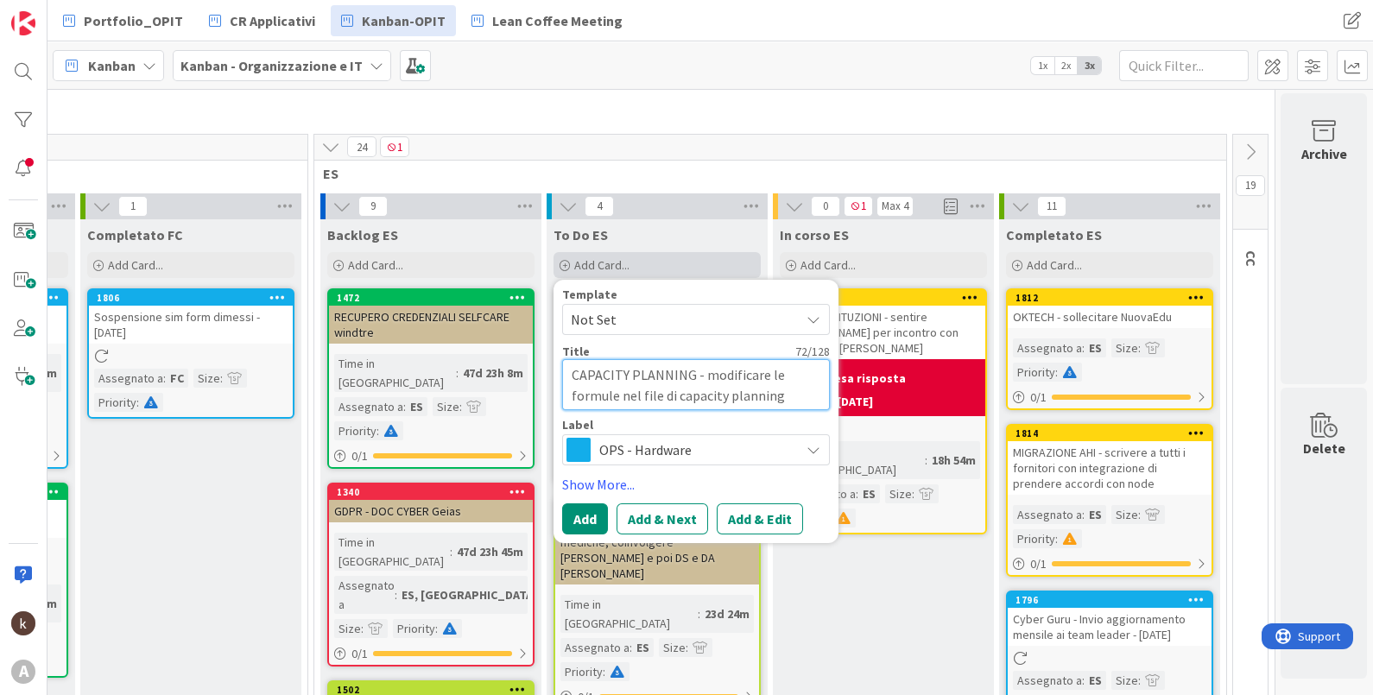
type textarea "CAPACITY PLANNING - modificare le formule nel file di capacity planning u"
type textarea "x"
type textarea "CAPACITY PLANNING - modificare le formule nel file di capacity planning uf"
type textarea "x"
type textarea "CAPACITY PLANNING - modificare le formule nel file di capacity planning uff"
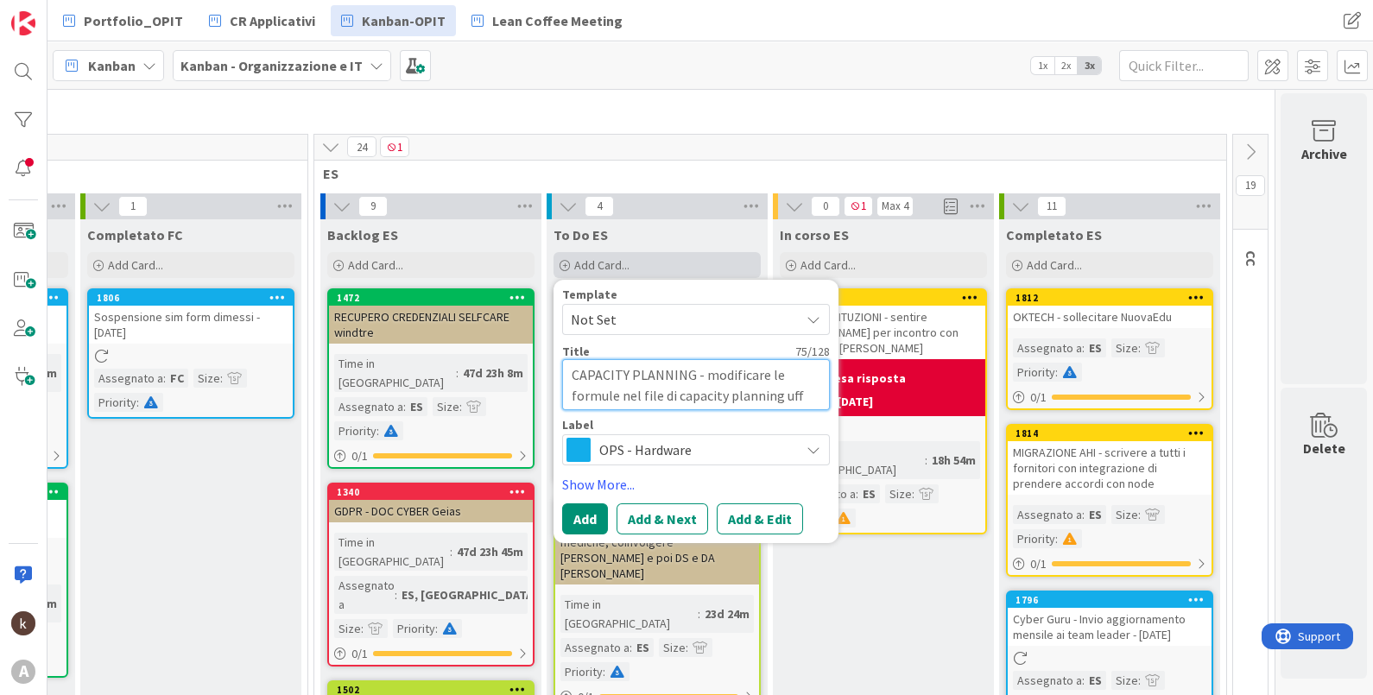
type textarea "x"
type textarea "CAPACITY PLANNING - modificare le formule nel file di capacity planning uffi"
type textarea "x"
type textarea "CAPACITY PLANNING - modificare le formule nel file di capacity planning uffic"
type textarea "x"
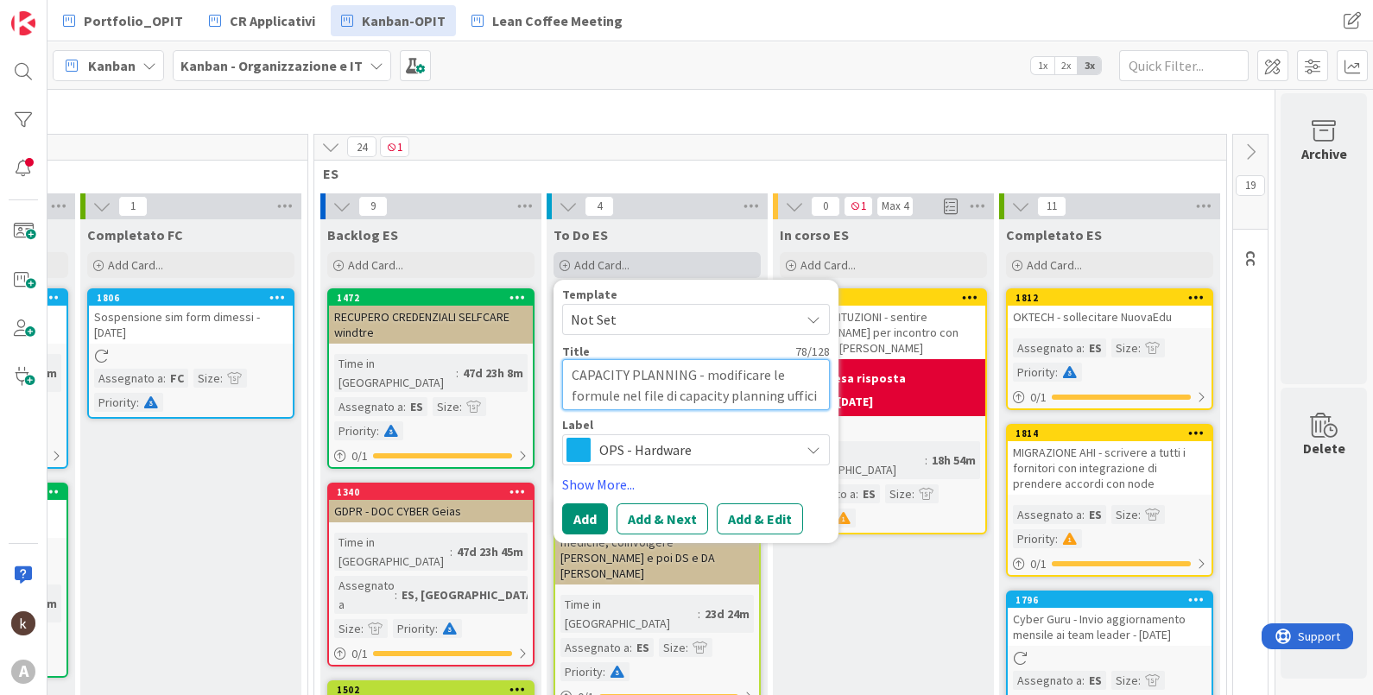
type textarea "CAPACITY PLANNING - modificare le formule nel file di capacity planning ufficio"
type textarea "x"
type textarea "CAPACITY PLANNING - modificare le formule nel file di capacity planning ufficio"
type textarea "x"
type textarea "CAPACITY PLANNING - modificare le formule nel file di capacity planning ufficio…"
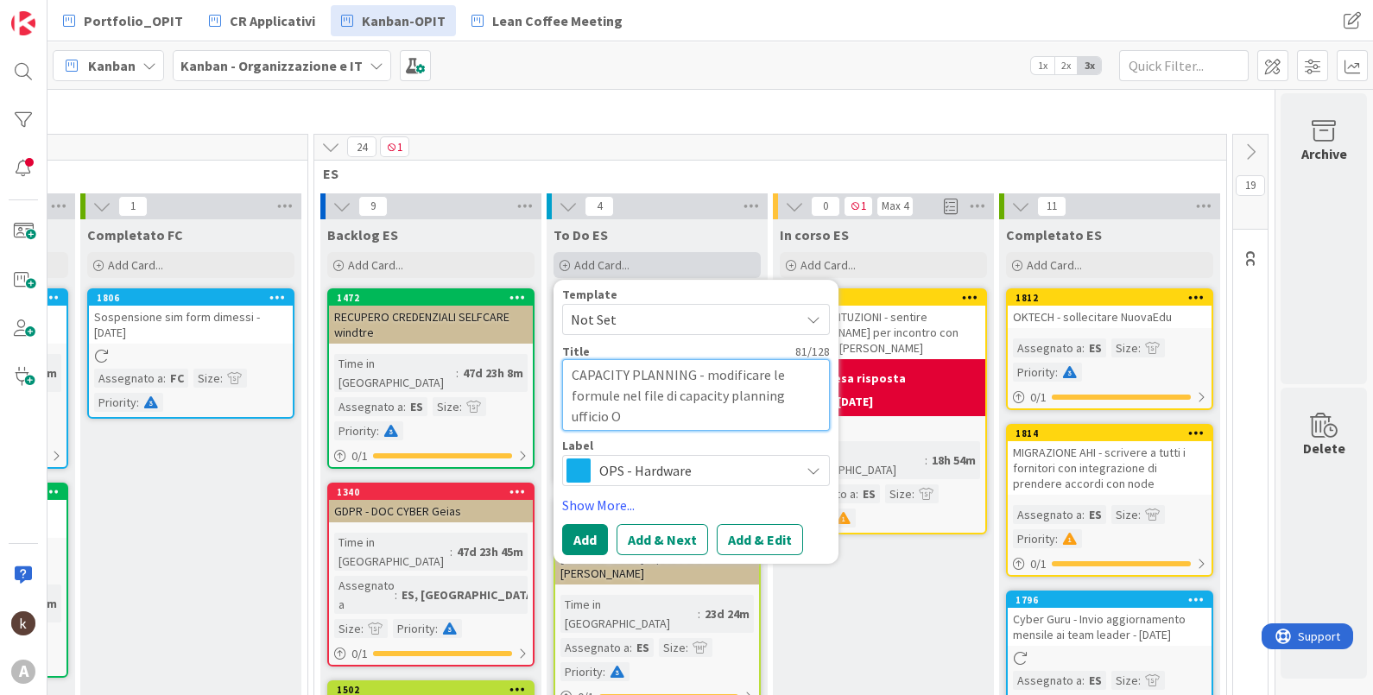
type textarea "x"
type textarea "CAPACITY PLANNING - modificare le formule nel file di capacity planning ufficio…"
type textarea "x"
type textarea "CAPACITY PLANNING - modificare le formule nel file di capacity planning ufficio…"
type textarea "x"
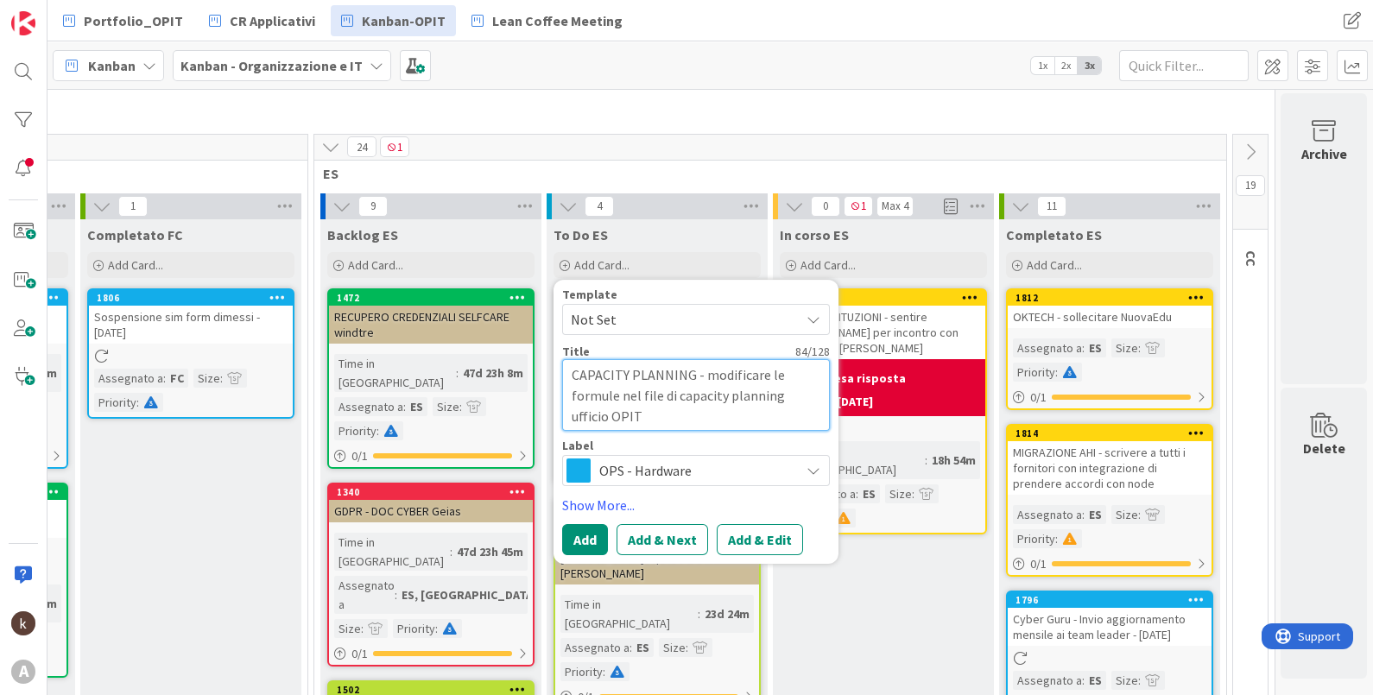
type textarea "CAPACITY PLANNING - modificare le formule nel file di capacity planning ufficio…"
click at [674, 477] on span "OPS - Hardware" at bounding box center [695, 471] width 192 height 24
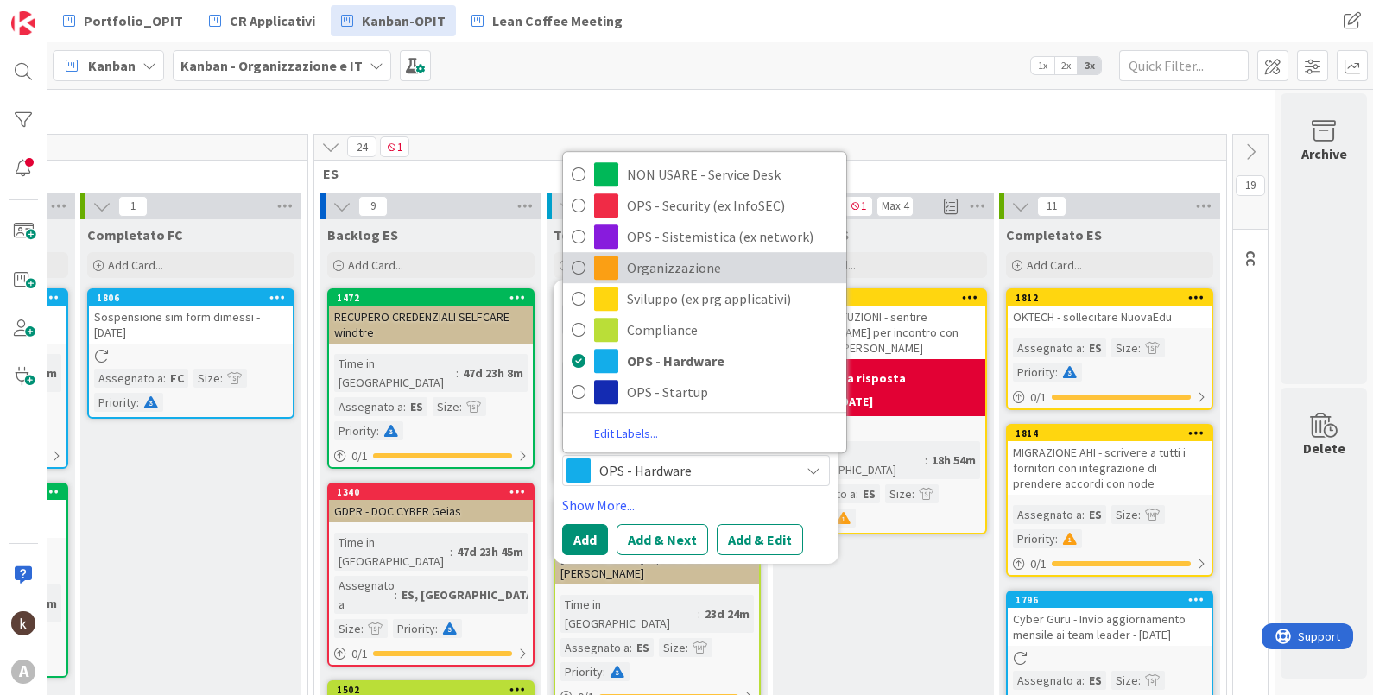
click at [726, 266] on span "Organizzazione" at bounding box center [732, 269] width 211 height 26
type textarea "x"
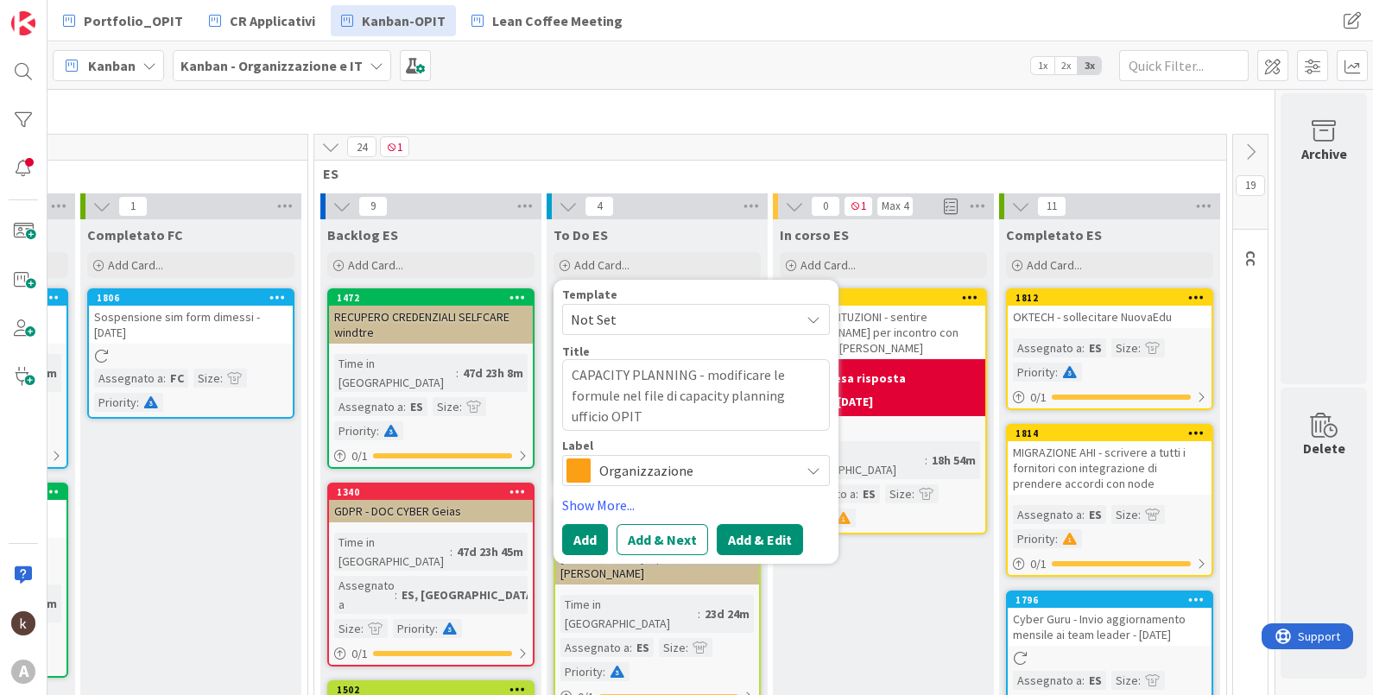
click at [721, 532] on button "Add & Edit" at bounding box center [760, 539] width 86 height 31
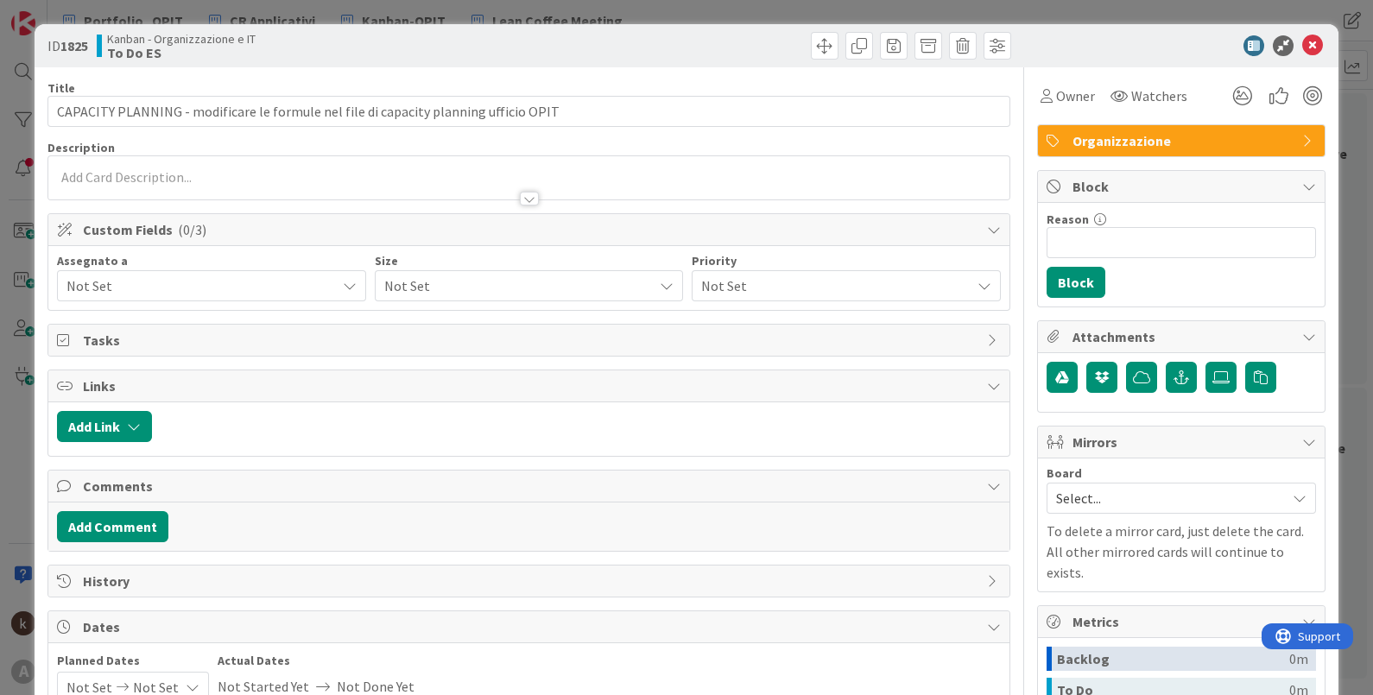
click at [204, 266] on div "Assegnato a Not Set" at bounding box center [211, 278] width 309 height 47
click at [198, 290] on span "Not Set" at bounding box center [201, 286] width 269 height 21
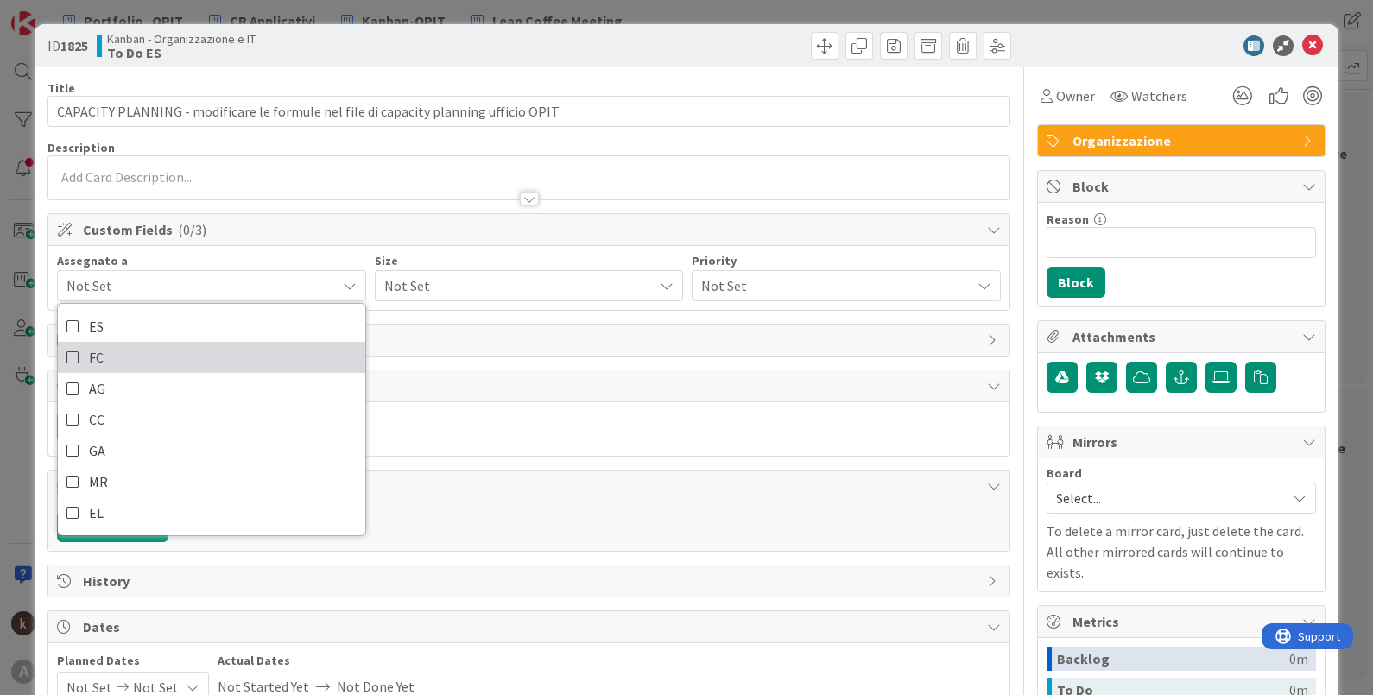
click at [162, 342] on link "FC" at bounding box center [211, 357] width 307 height 31
click at [135, 352] on link "FC" at bounding box center [211, 357] width 307 height 31
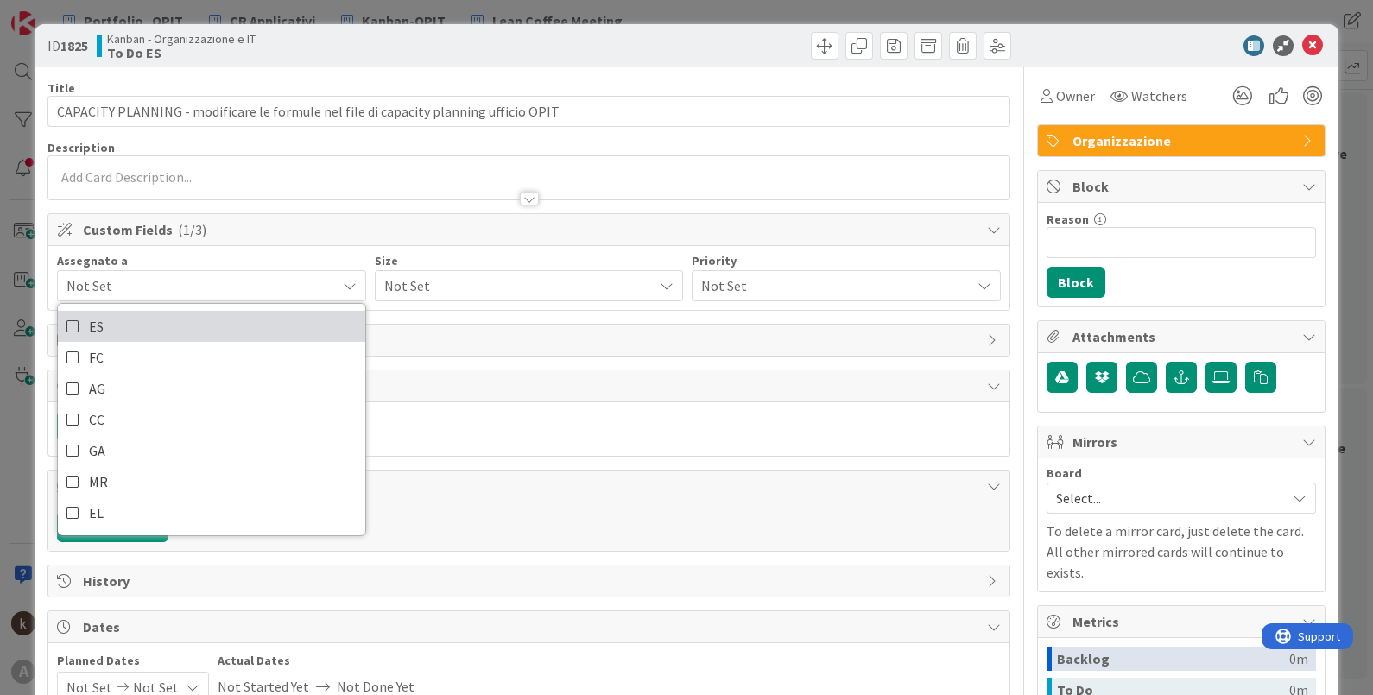
click at [132, 330] on link "ES" at bounding box center [211, 326] width 307 height 31
click at [478, 276] on span "Not Set" at bounding box center [514, 286] width 261 height 24
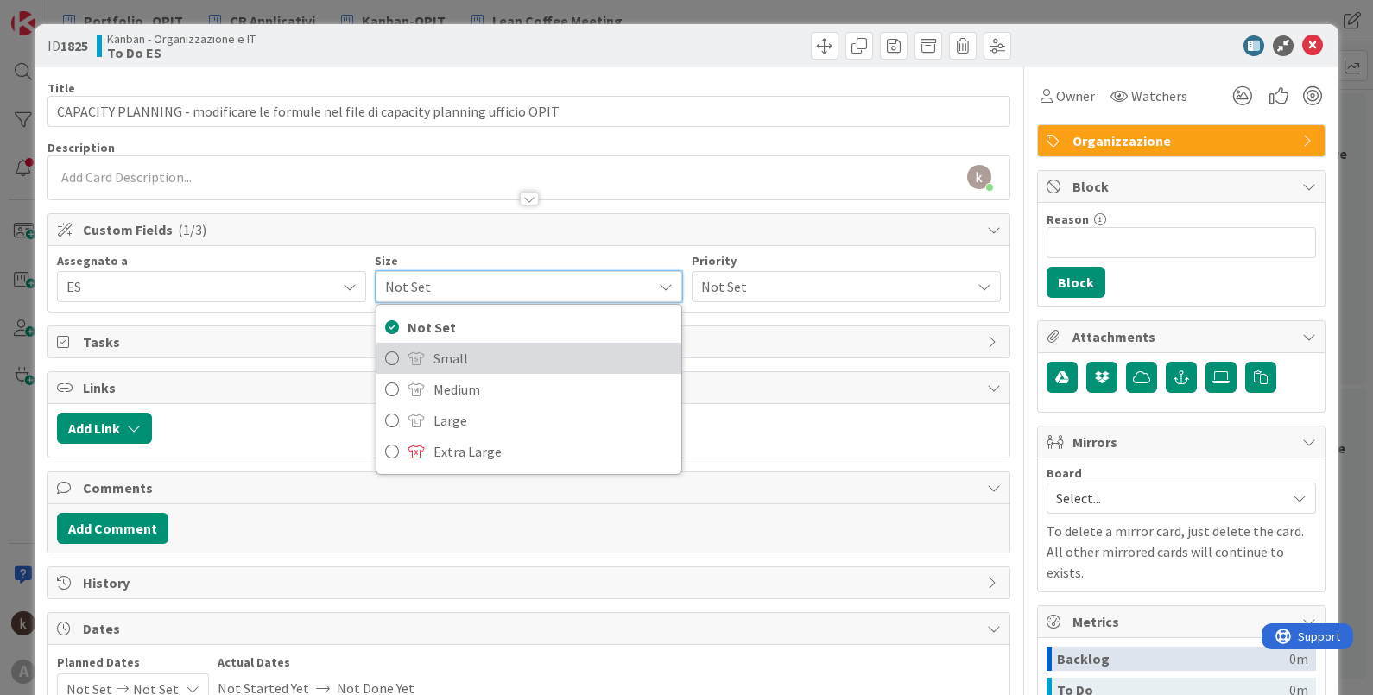
click at [537, 358] on span "Small" at bounding box center [554, 358] width 240 height 26
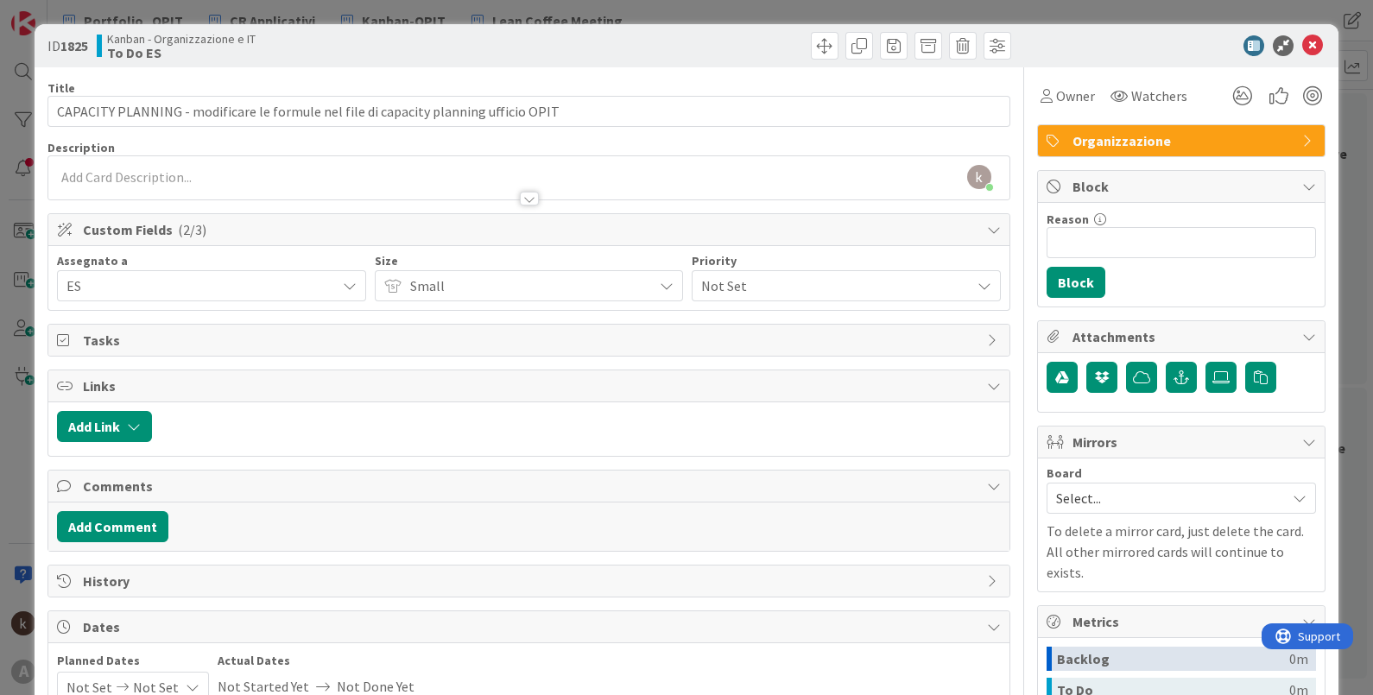
click at [793, 287] on span "Not Set" at bounding box center [831, 286] width 261 height 24
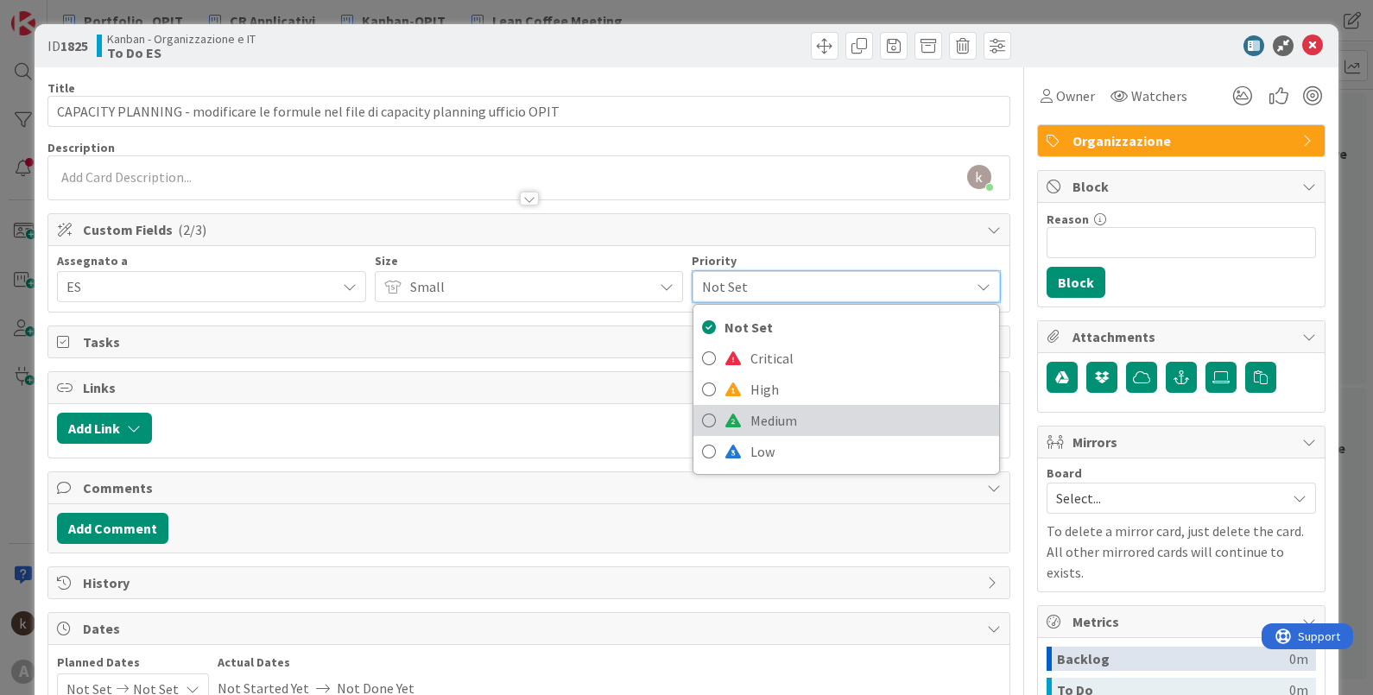
drag, startPoint x: 761, startPoint y: 429, endPoint x: 704, endPoint y: 424, distance: 57.2
click at [761, 428] on span "Medium" at bounding box center [871, 421] width 240 height 26
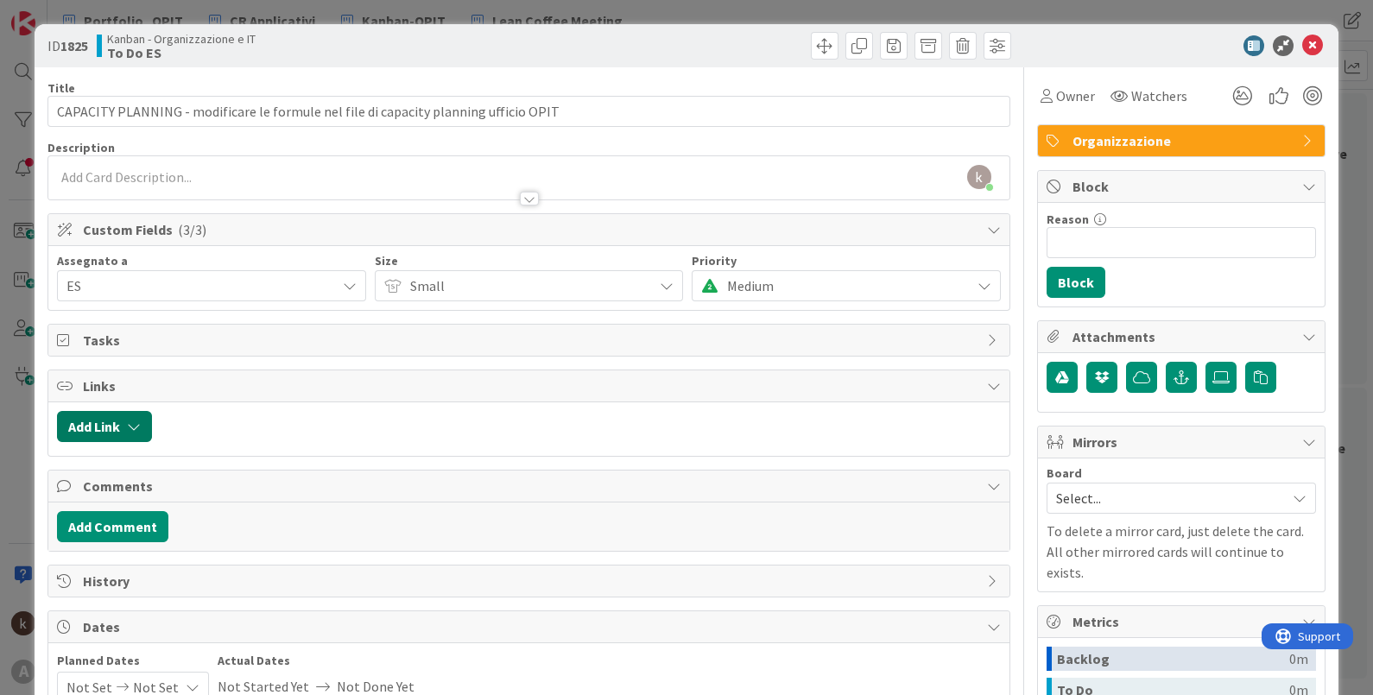
click at [144, 423] on button "Add Link" at bounding box center [104, 426] width 95 height 31
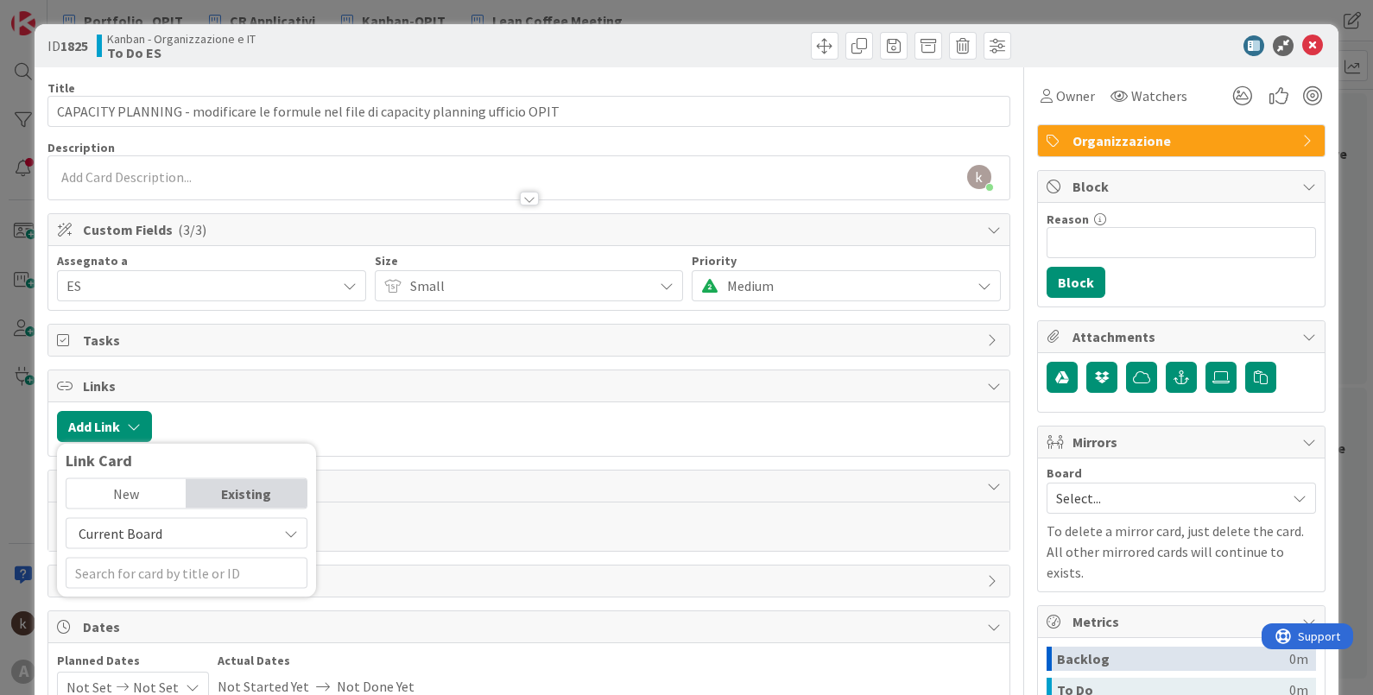
click at [139, 539] on span "Current Board" at bounding box center [121, 533] width 84 height 17
click at [130, 599] on span "All Boards" at bounding box center [195, 605] width 240 height 26
click at [117, 496] on div "New" at bounding box center [127, 493] width 120 height 29
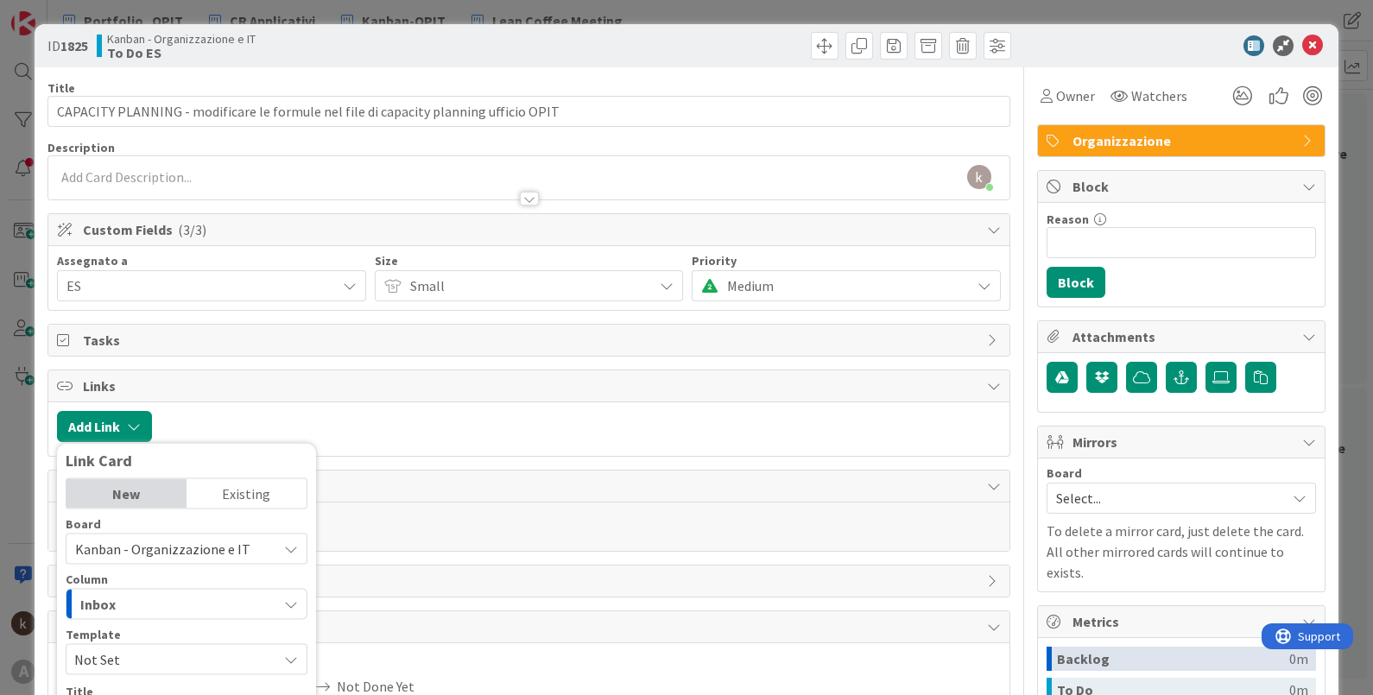
scroll to position [250, 0]
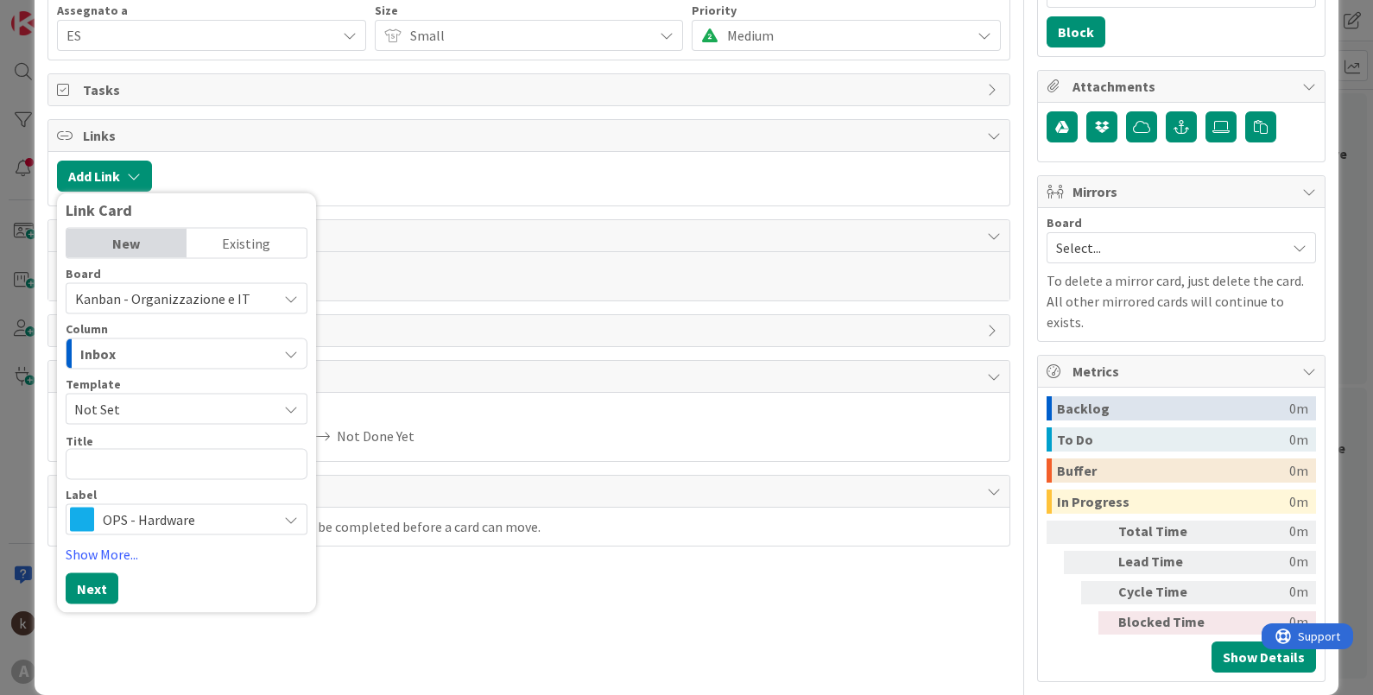
click at [247, 234] on div "Existing" at bounding box center [247, 243] width 120 height 29
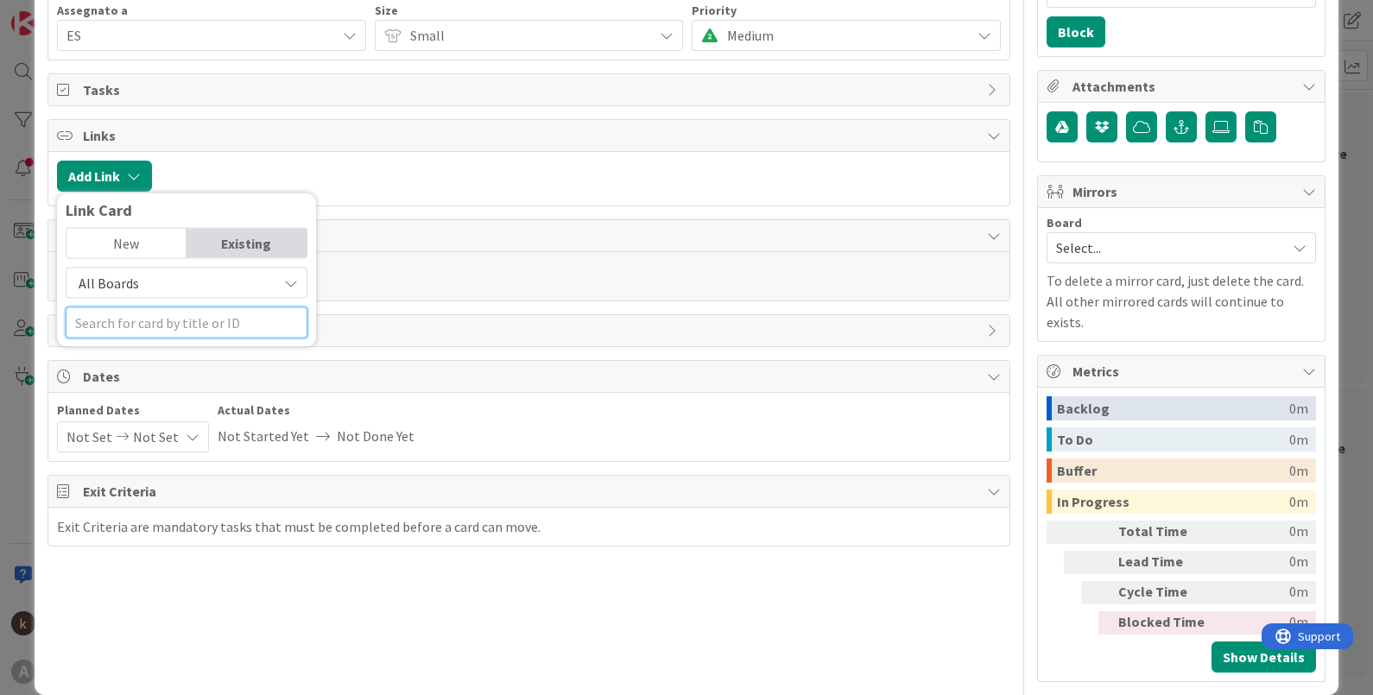
click at [178, 323] on input "text" at bounding box center [187, 322] width 242 height 31
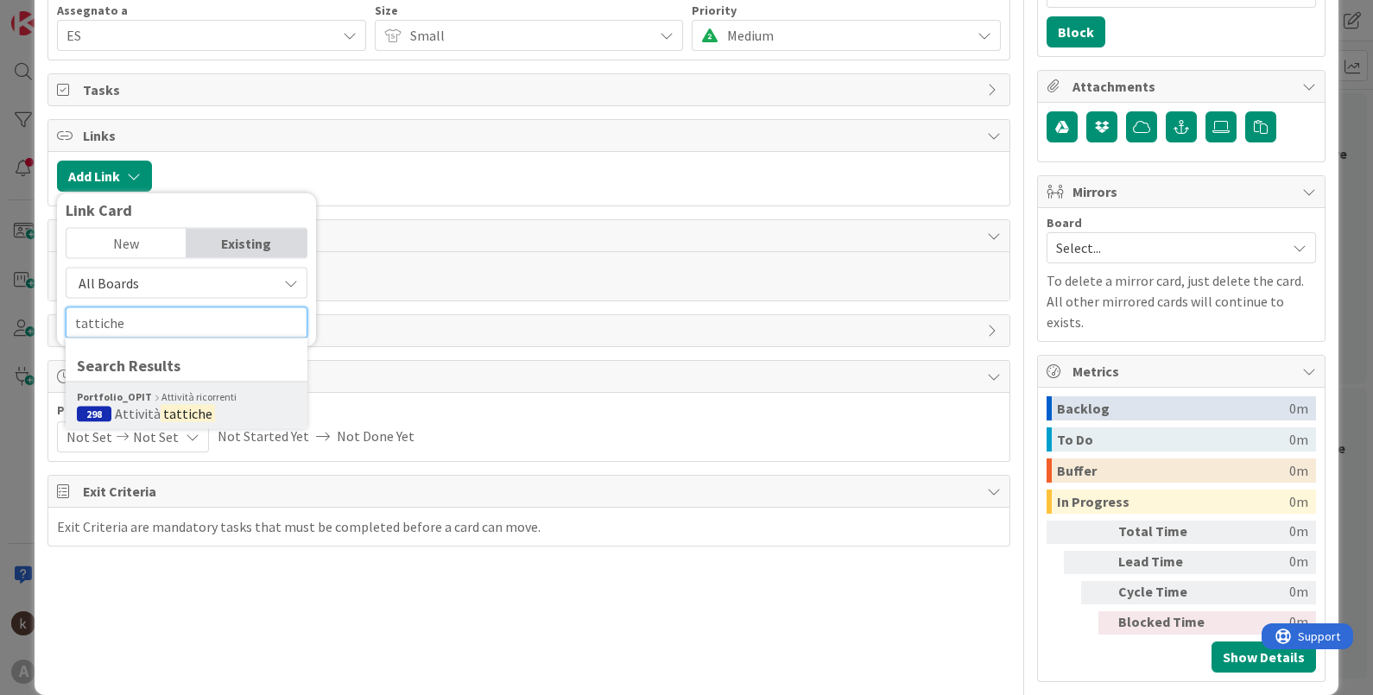
type input "tattiche"
click at [160, 390] on div "Portfolio_OPIT Attività ricorrenti" at bounding box center [186, 398] width 219 height 16
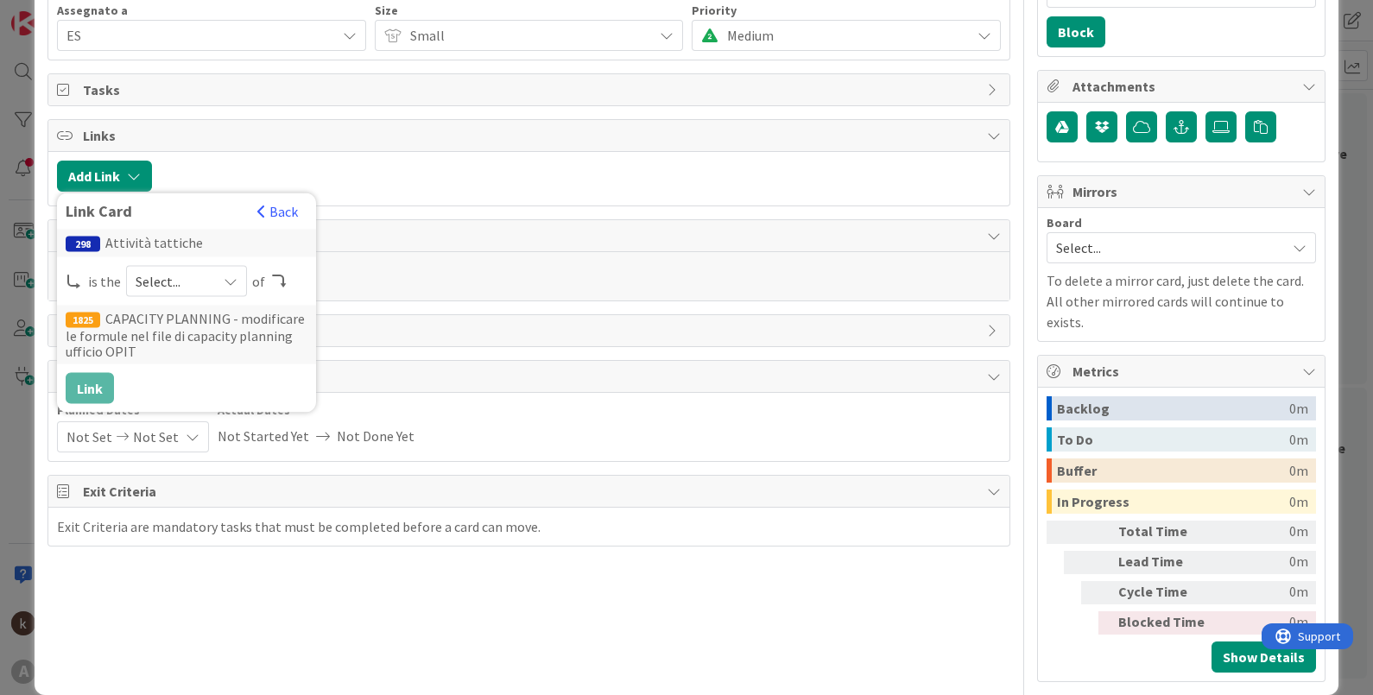
click at [158, 283] on span "Select..." at bounding box center [172, 281] width 73 height 24
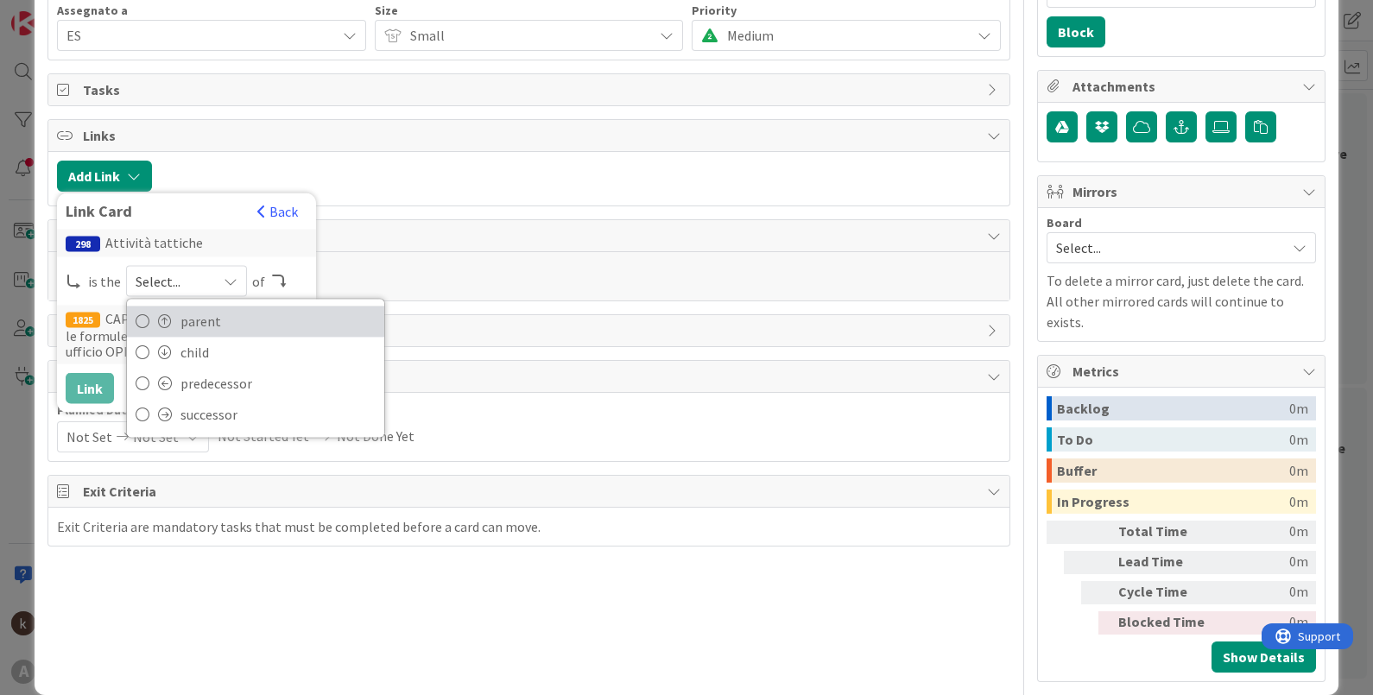
click at [143, 329] on icon at bounding box center [143, 321] width 14 height 26
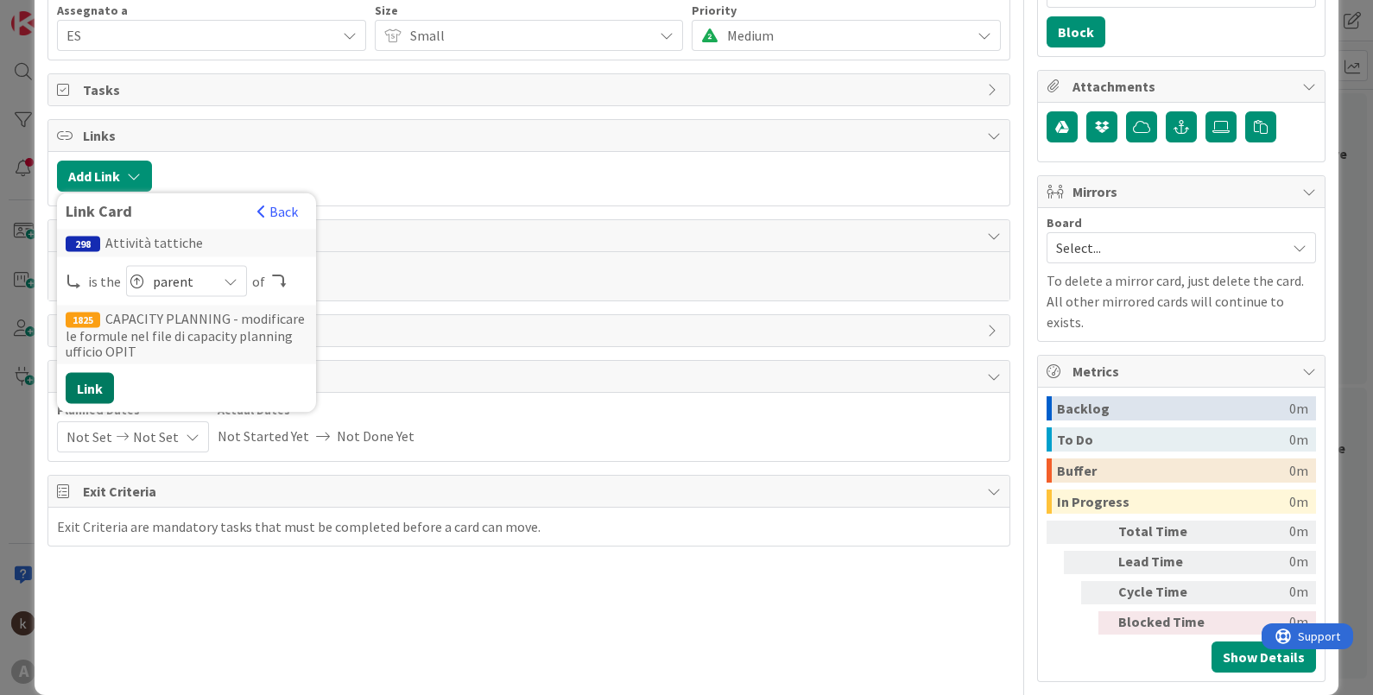
click at [92, 375] on button "Link" at bounding box center [90, 388] width 48 height 31
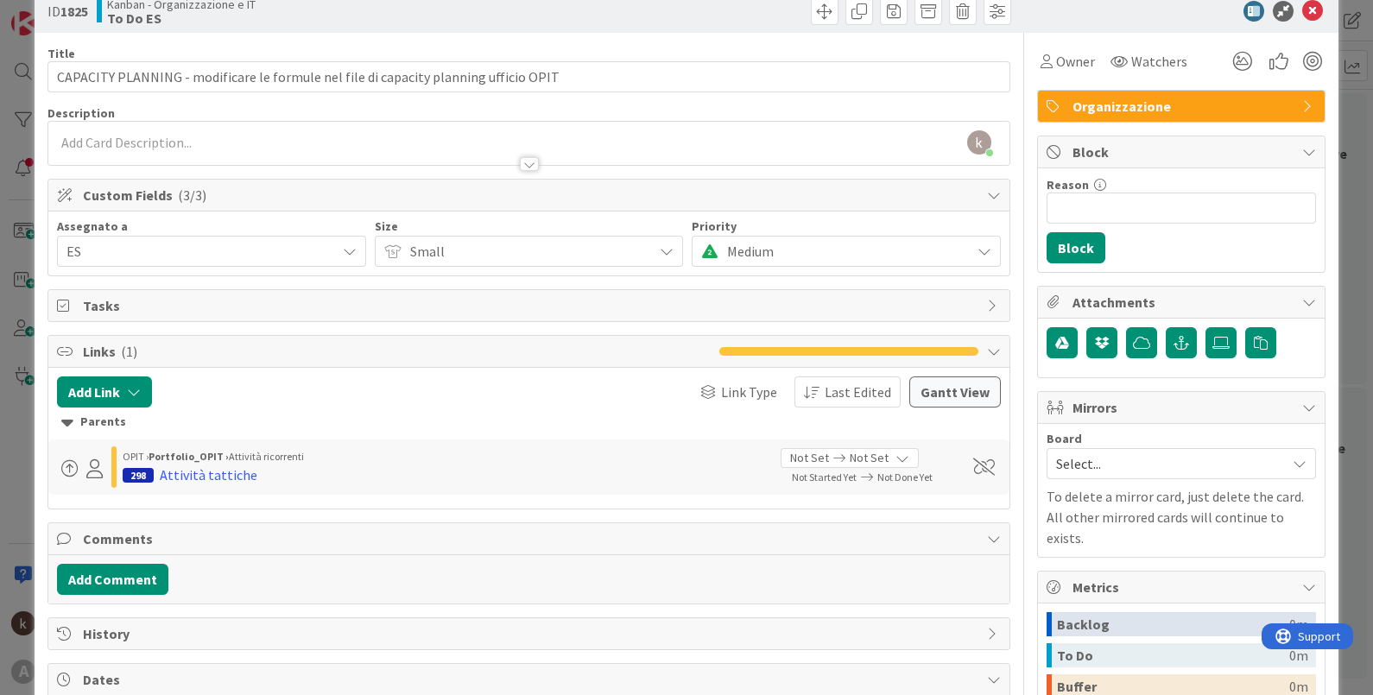
scroll to position [0, 0]
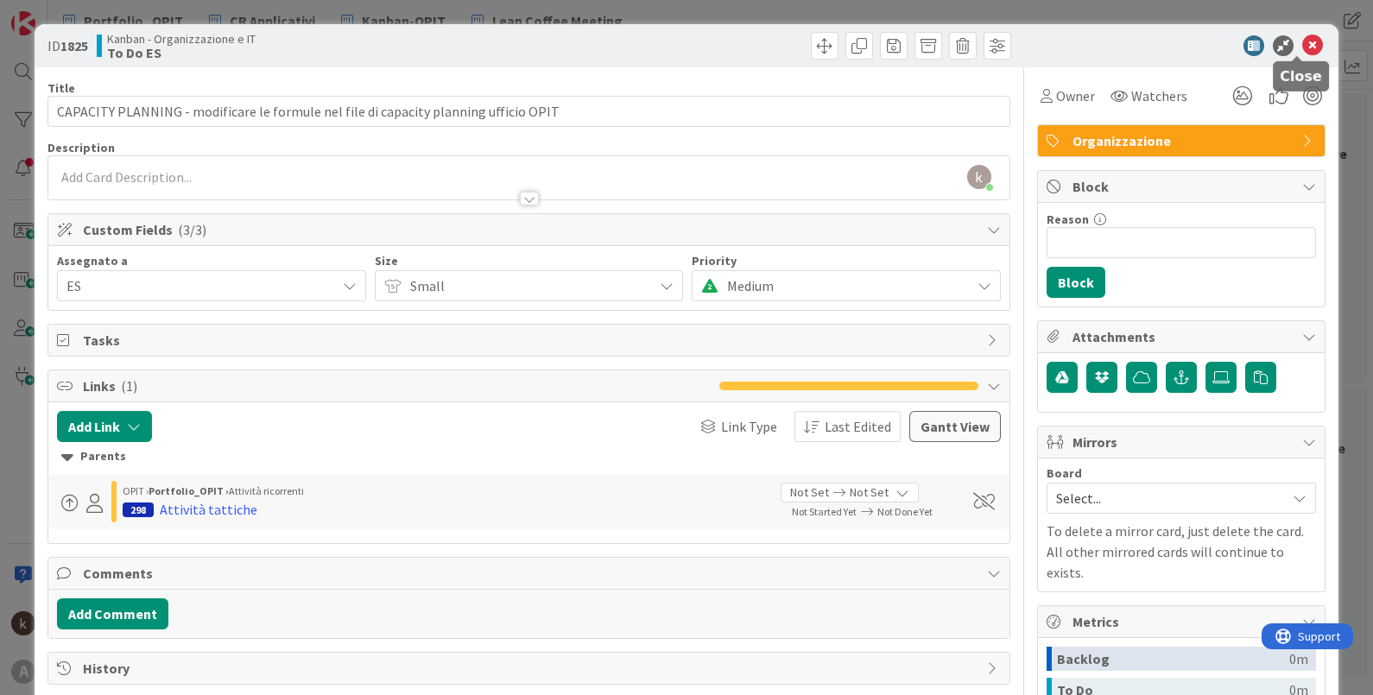
click at [1302, 52] on icon at bounding box center [1312, 45] width 21 height 21
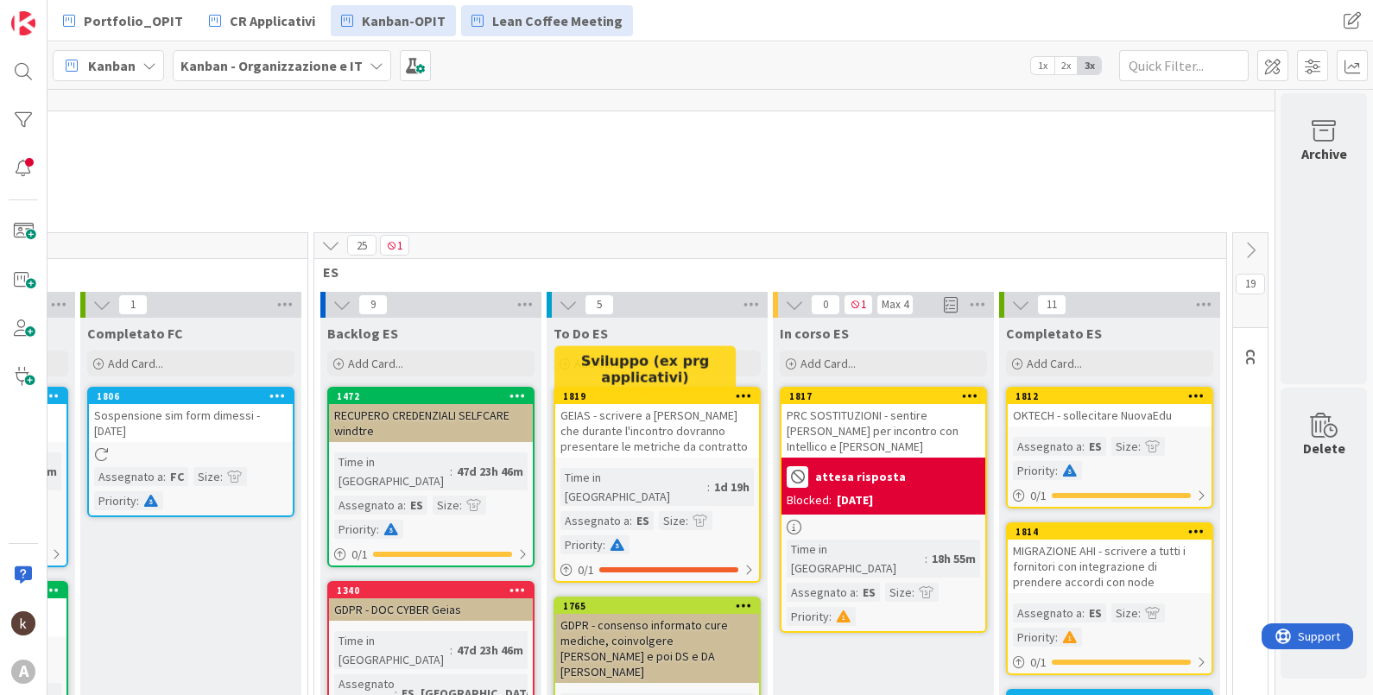
scroll to position [0, 1087]
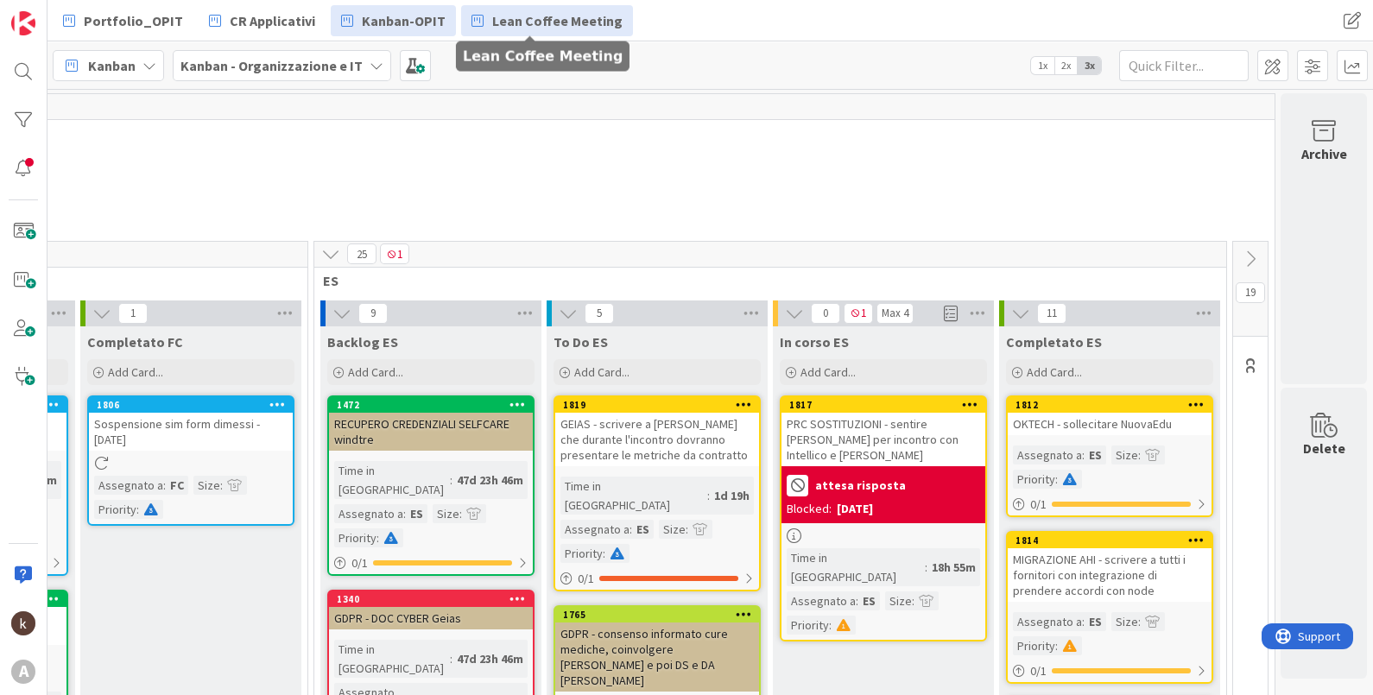
click at [522, 22] on span "Lean Coffee Meeting" at bounding box center [557, 20] width 130 height 21
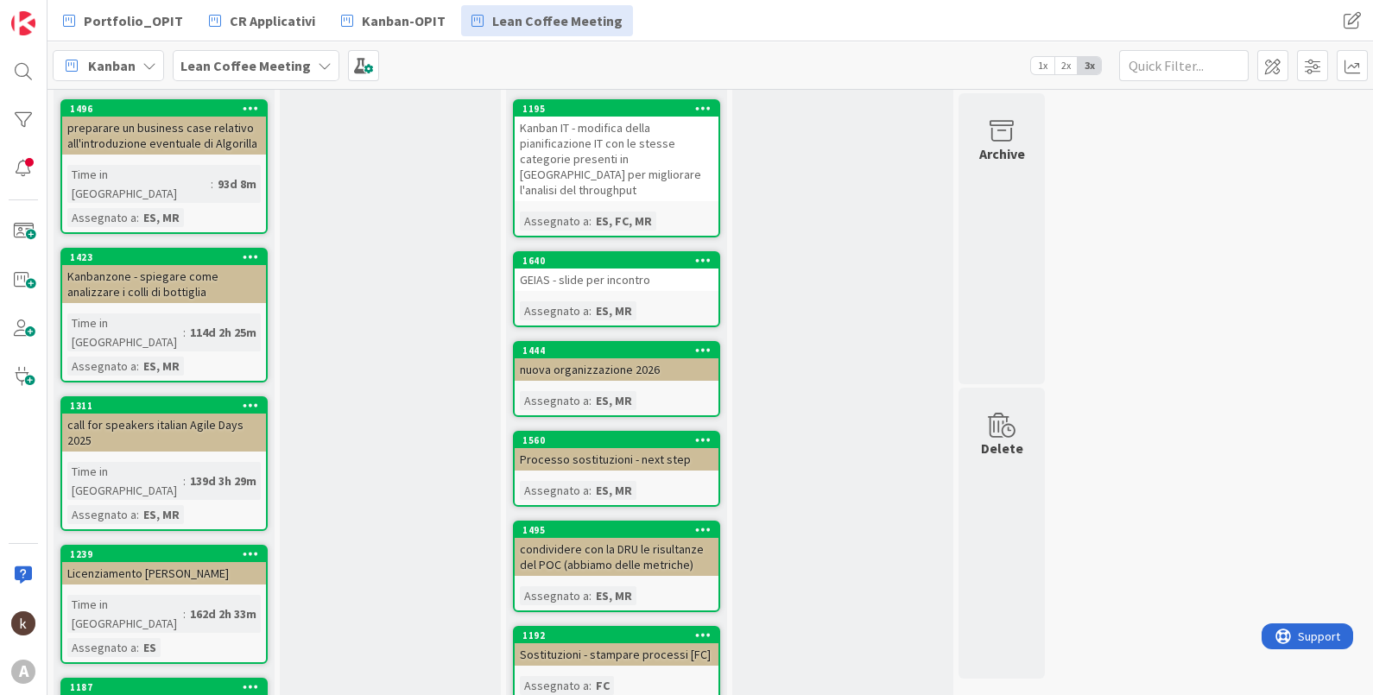
scroll to position [305, 0]
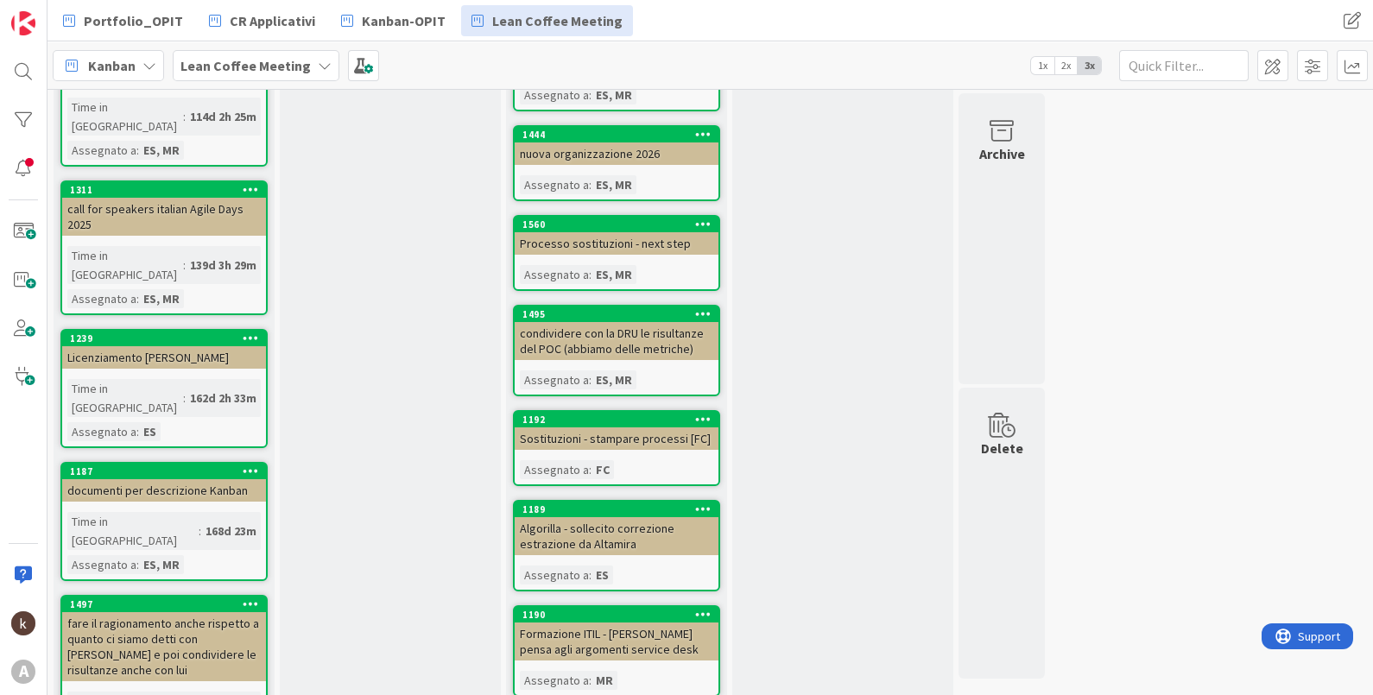
click at [246, 332] on icon at bounding box center [251, 338] width 16 height 12
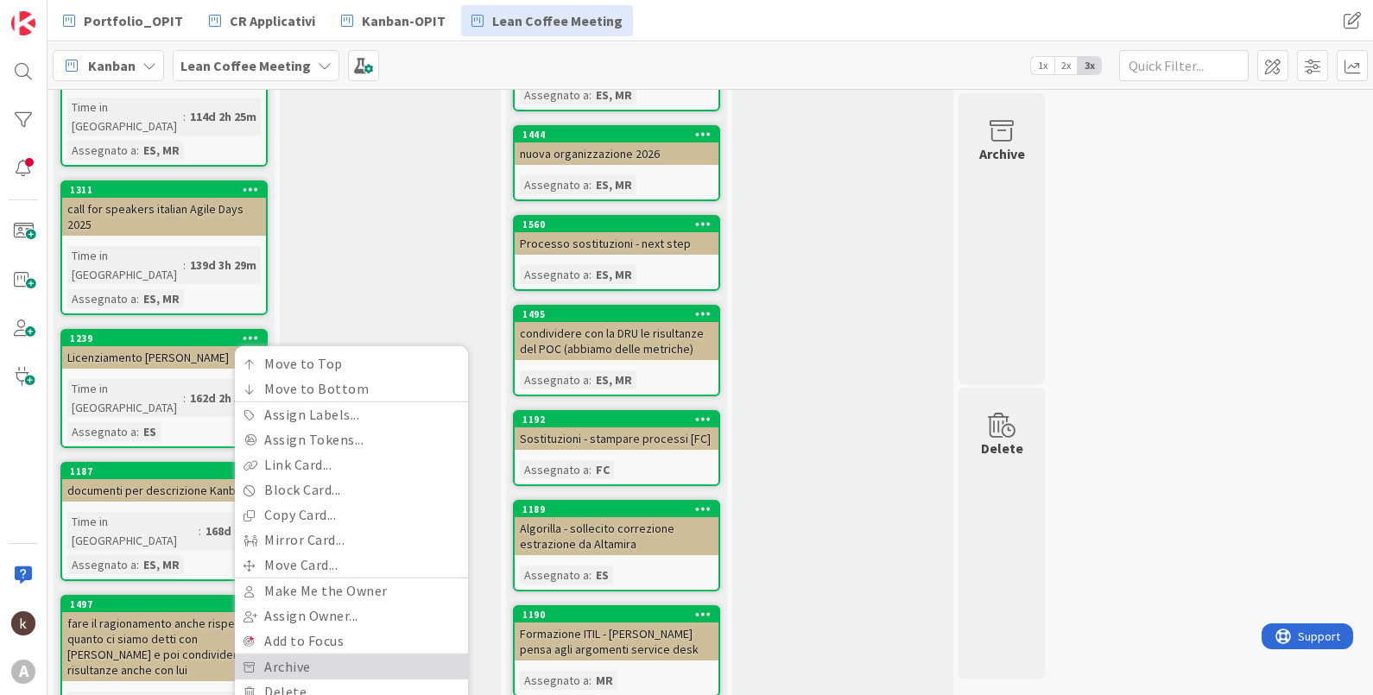
click at [258, 655] on link "Archive" at bounding box center [351, 667] width 233 height 25
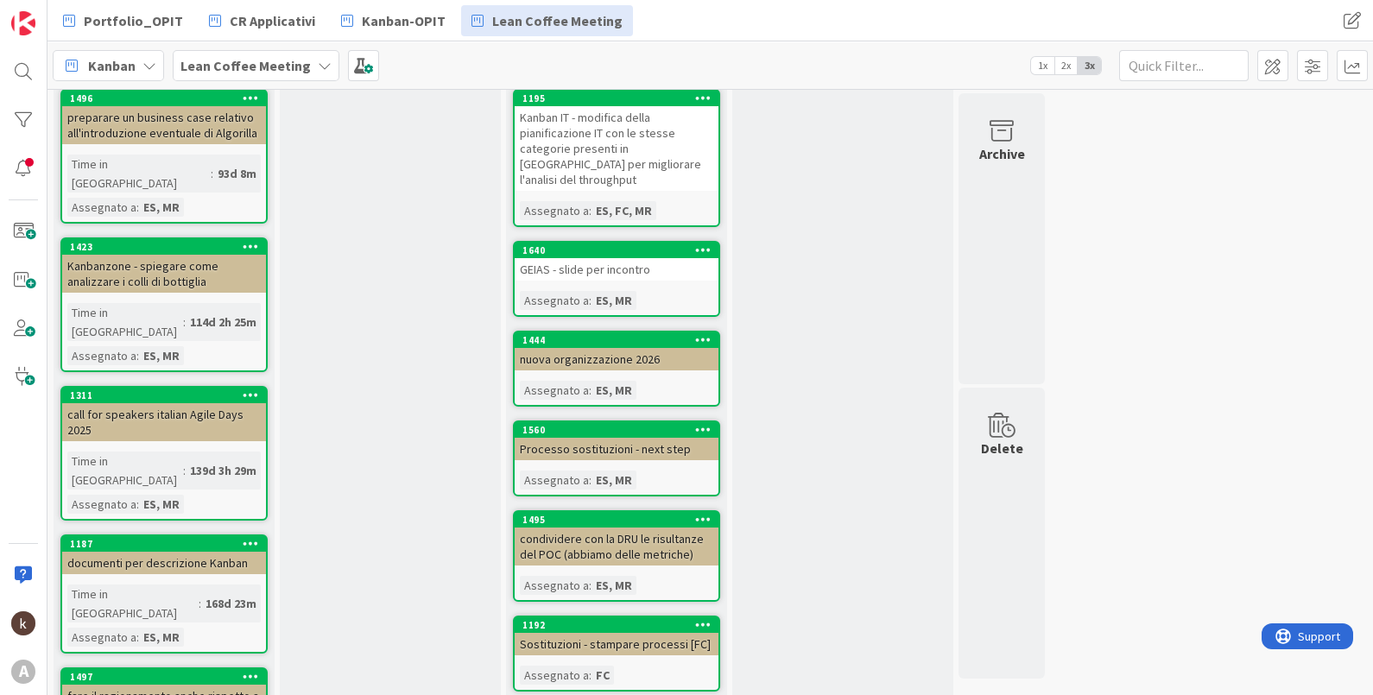
scroll to position [107, 0]
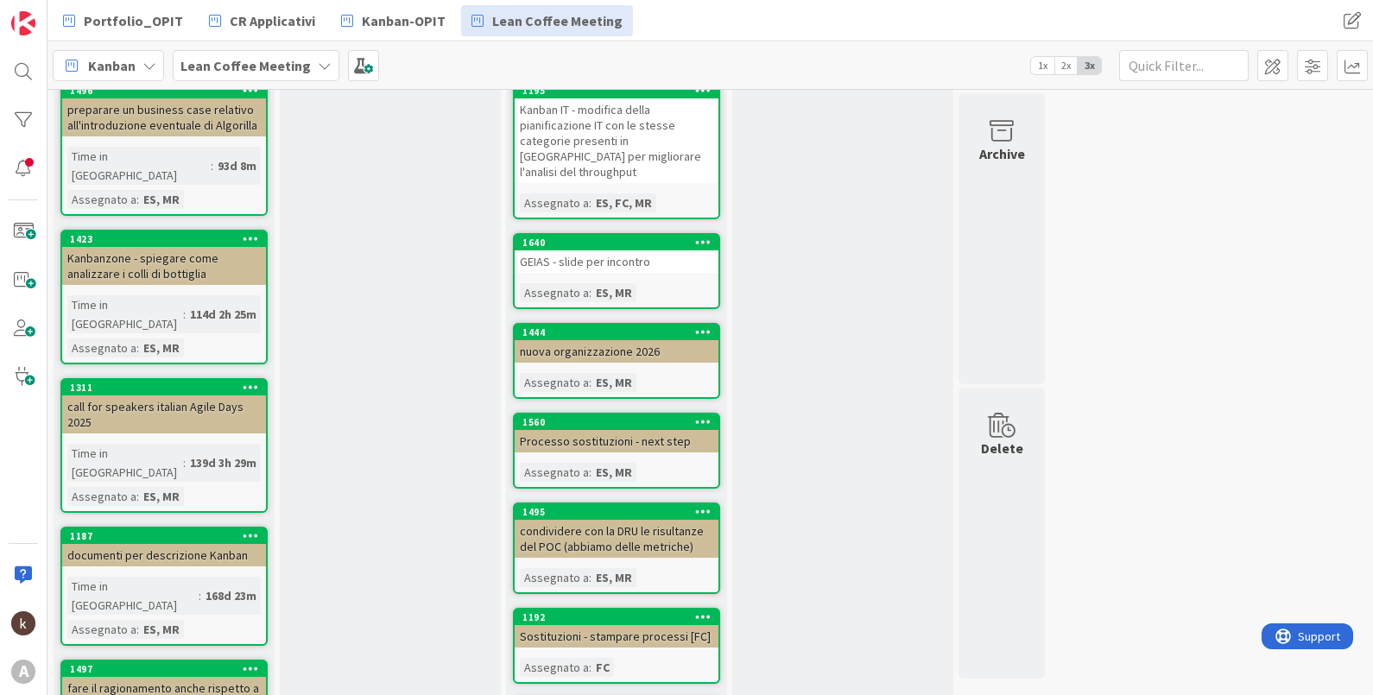
click at [255, 381] on icon at bounding box center [251, 387] width 16 height 12
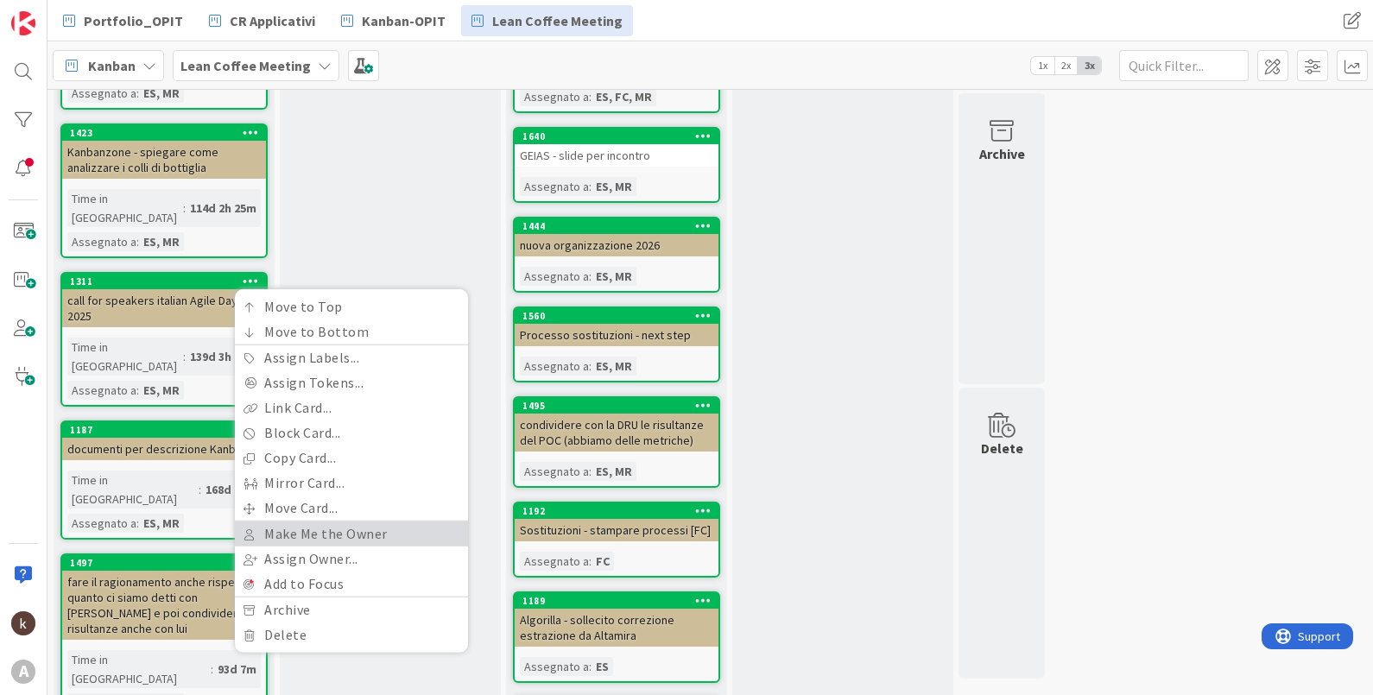
scroll to position [215, 0]
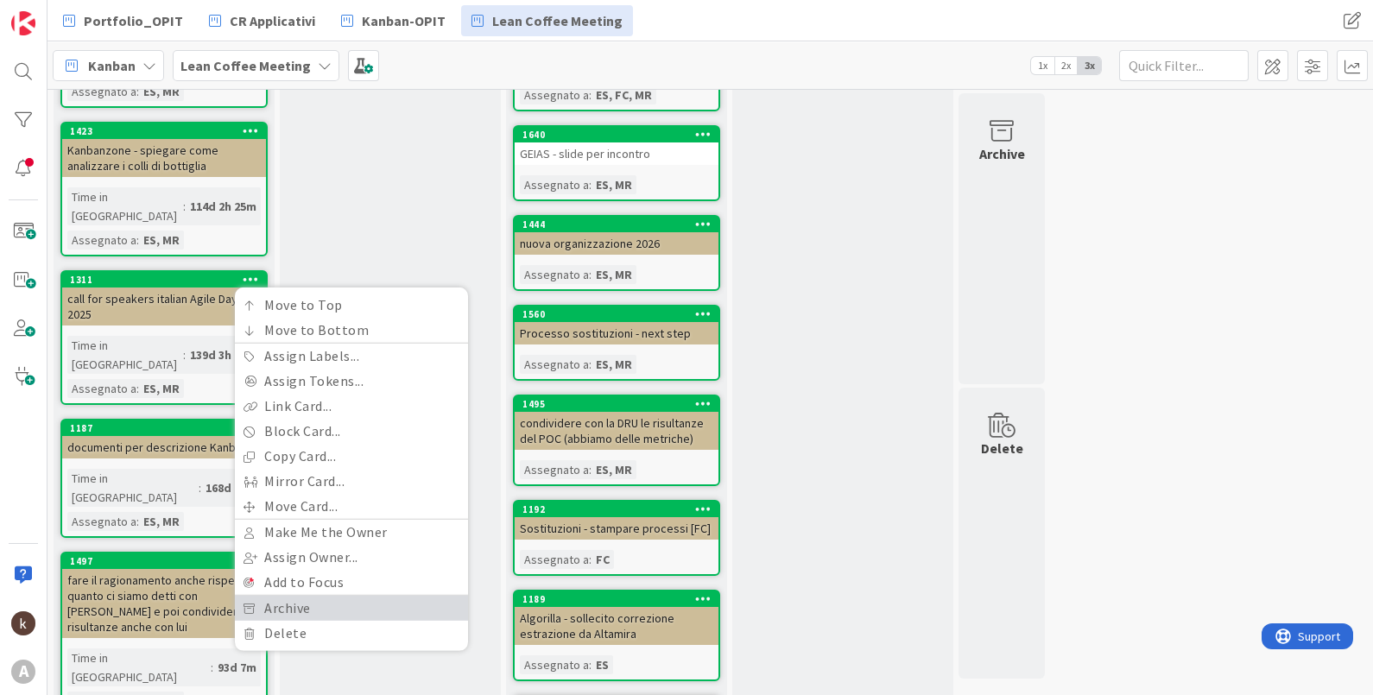
click at [274, 596] on link "Archive" at bounding box center [351, 608] width 233 height 25
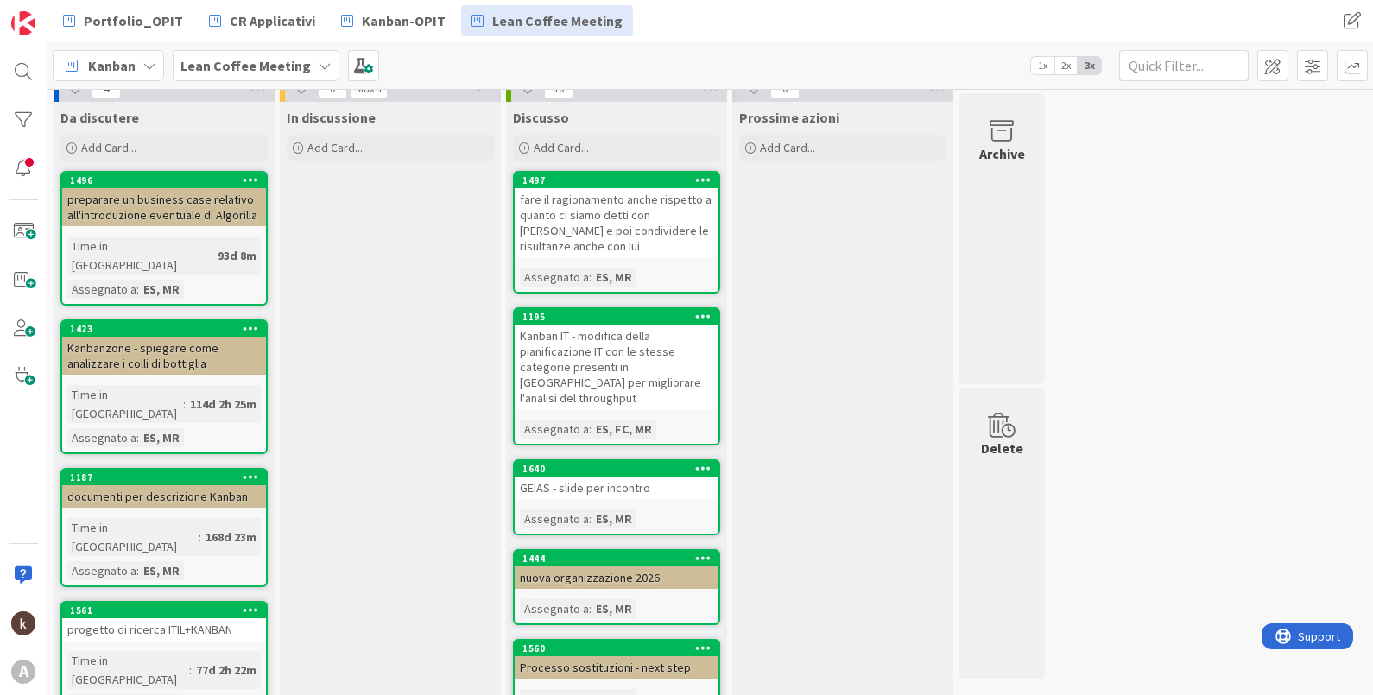
scroll to position [0, 0]
